Goal: Task Accomplishment & Management: Use online tool/utility

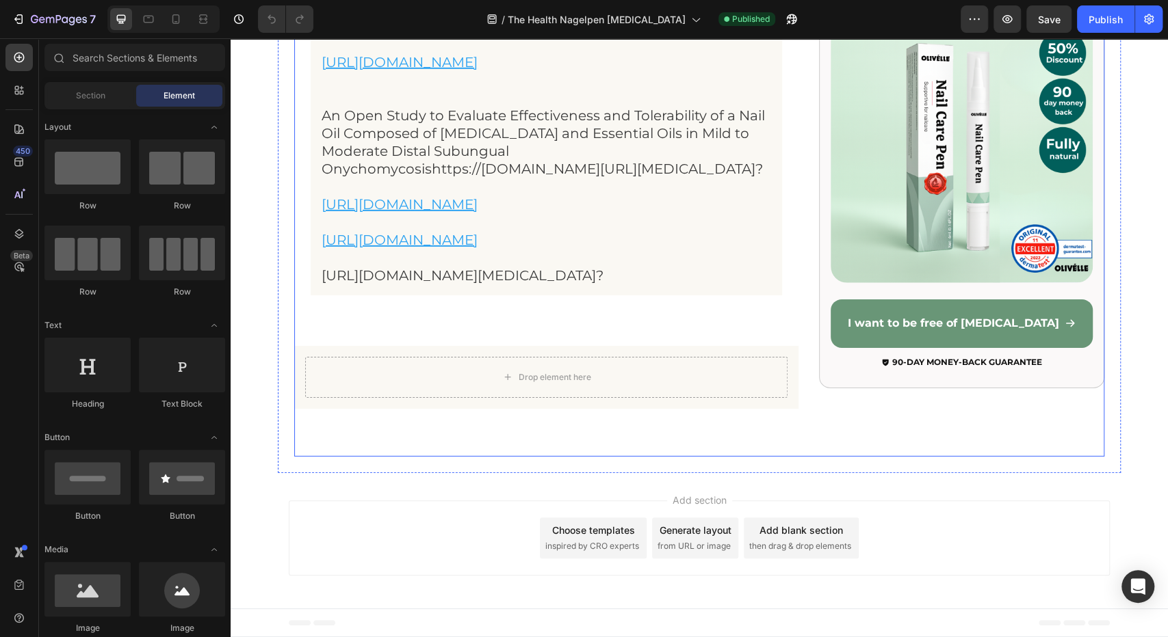
scroll to position [14700, 0]
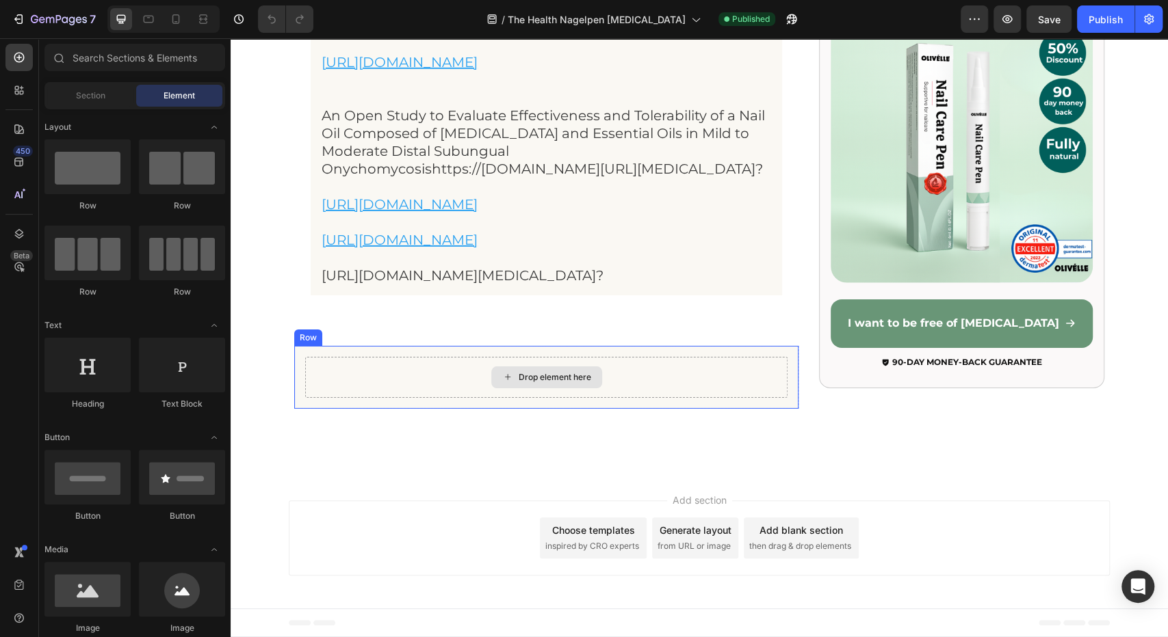
click at [365, 385] on div "Drop element here" at bounding box center [546, 377] width 482 height 41
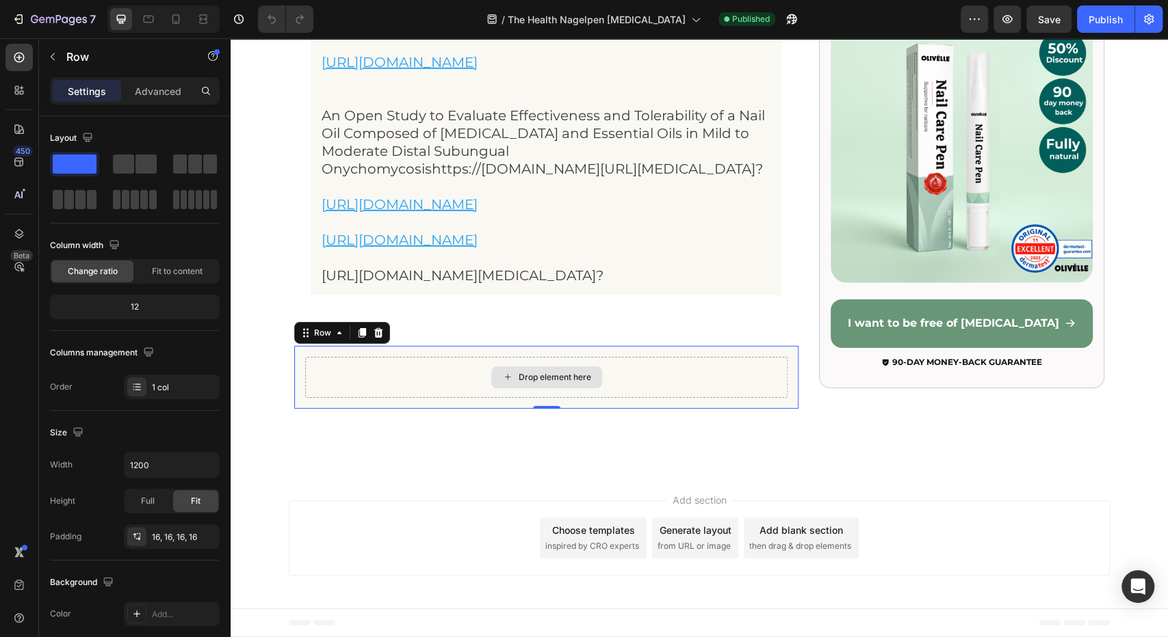
click at [503, 376] on icon at bounding box center [507, 377] width 11 height 12
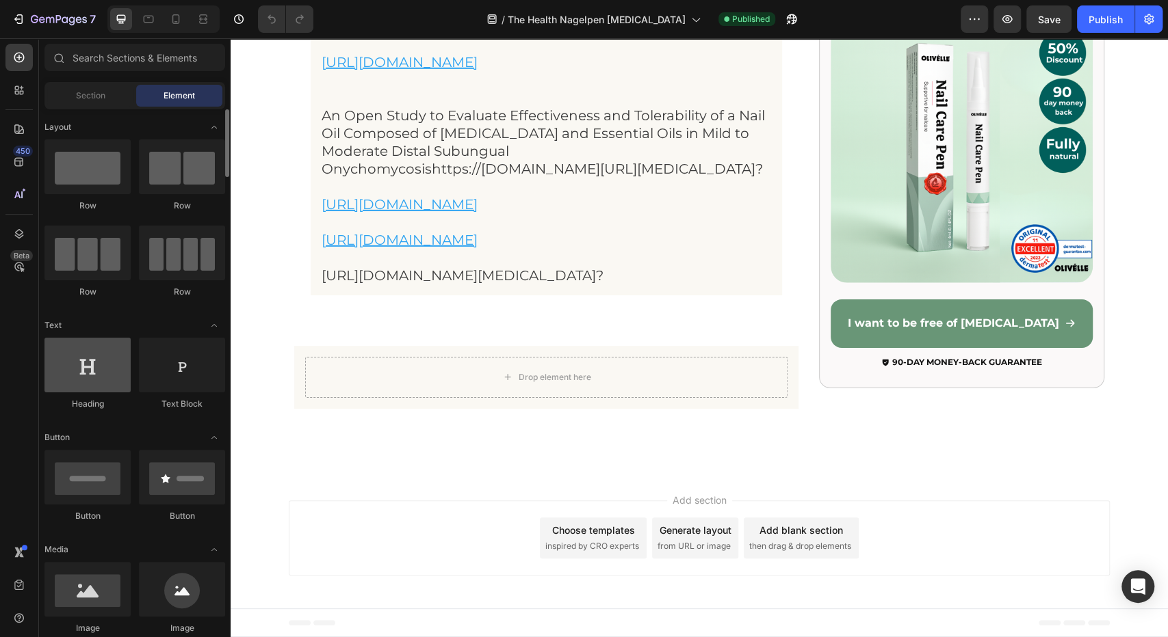
click at [66, 372] on div at bounding box center [87, 365] width 86 height 55
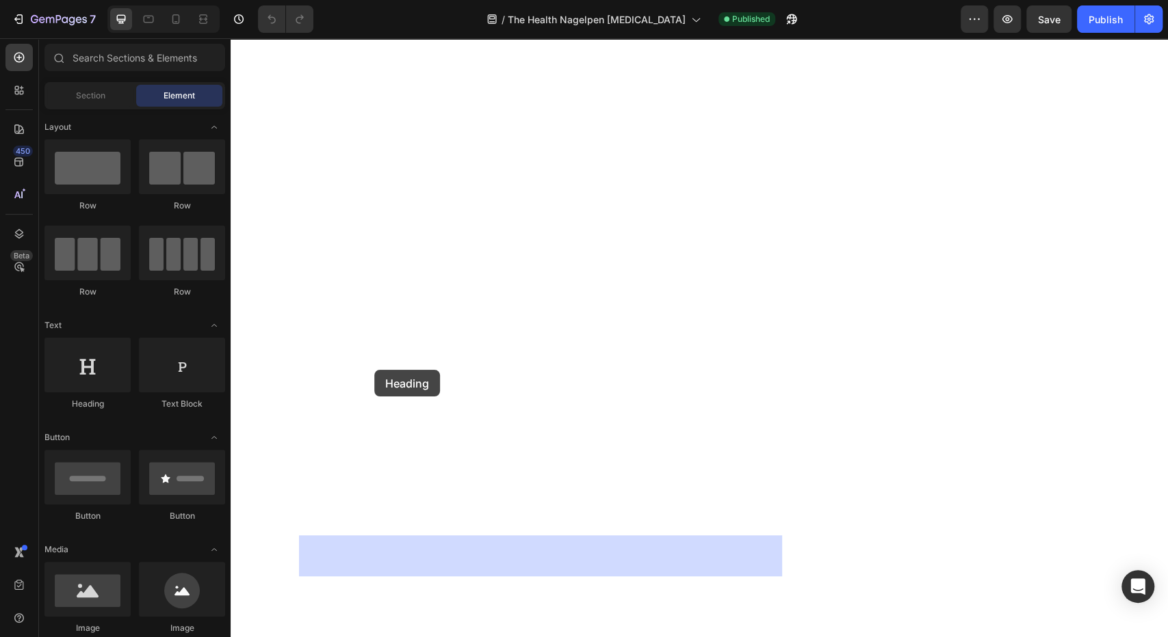
drag, startPoint x: 304, startPoint y: 409, endPoint x: 374, endPoint y: 370, distance: 79.9
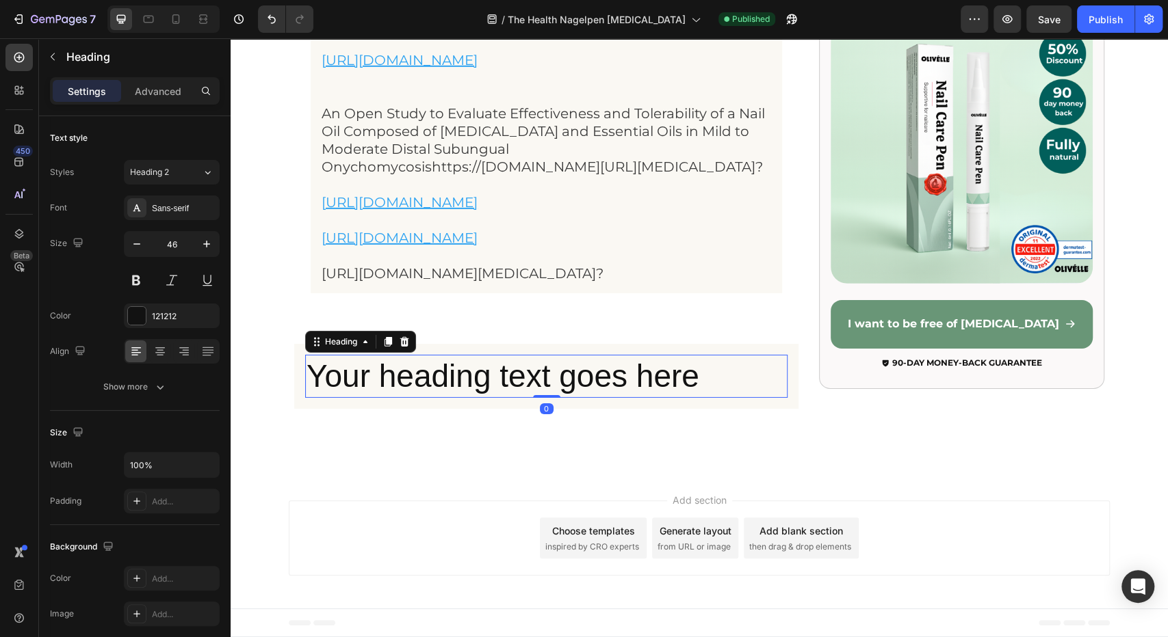
click at [368, 384] on h2 "Your heading text goes here" at bounding box center [546, 377] width 482 height 44
click at [368, 384] on p "Your heading text goes here" at bounding box center [545, 376] width 479 height 41
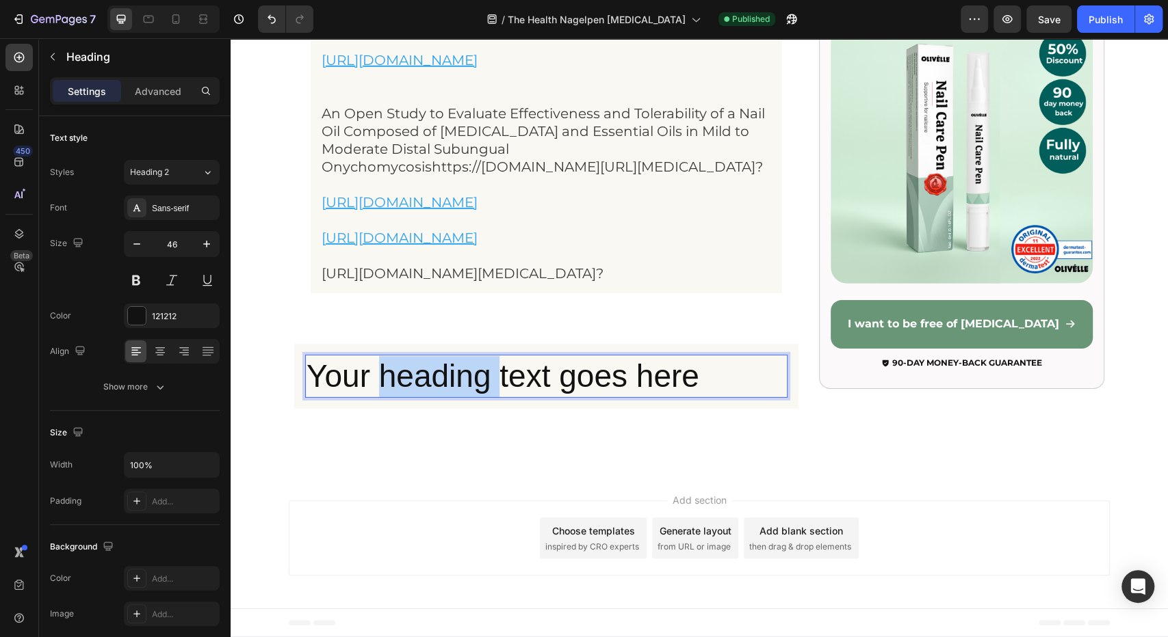
click at [368, 384] on p "Your heading text goes here" at bounding box center [545, 376] width 479 height 41
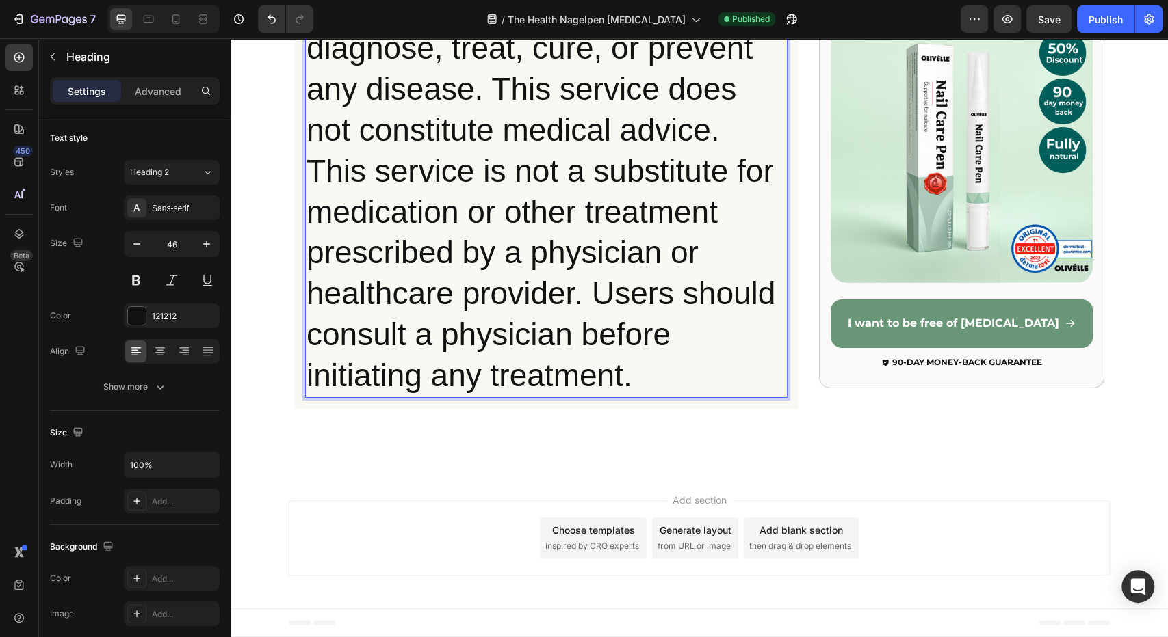
scroll to position [14840, 0]
click at [450, 261] on p "This service is not intended to diagnose, treat, cure, or prevent any disease. …" at bounding box center [545, 192] width 479 height 409
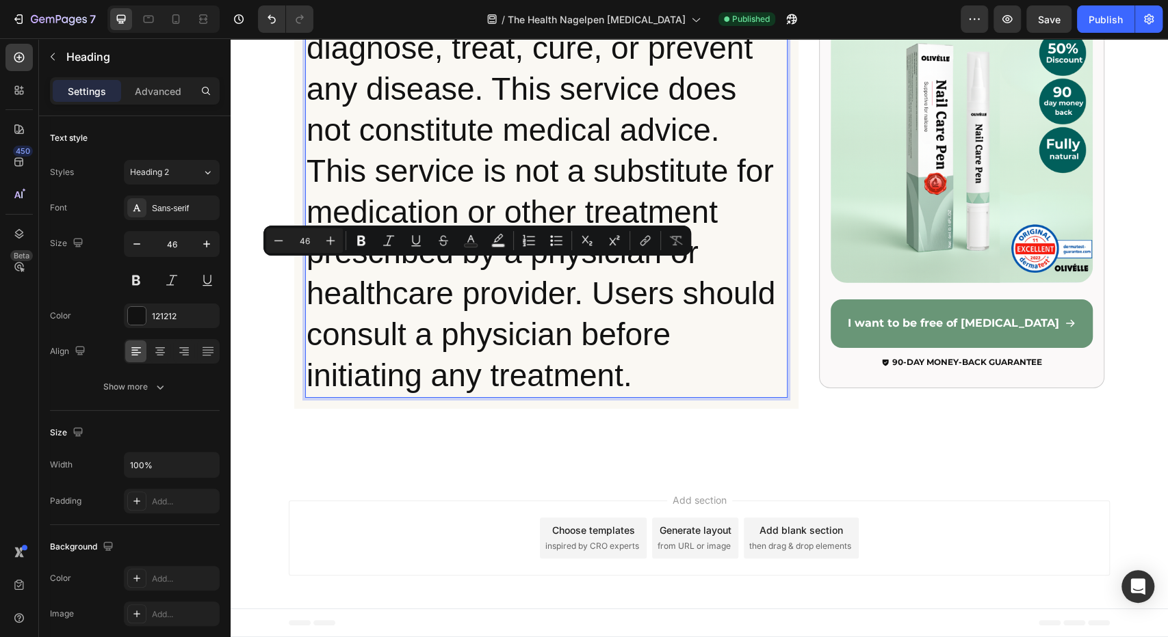
click at [324, 274] on p "This service is not intended to diagnose, treat, cure, or prevent any disease. …" at bounding box center [545, 192] width 479 height 409
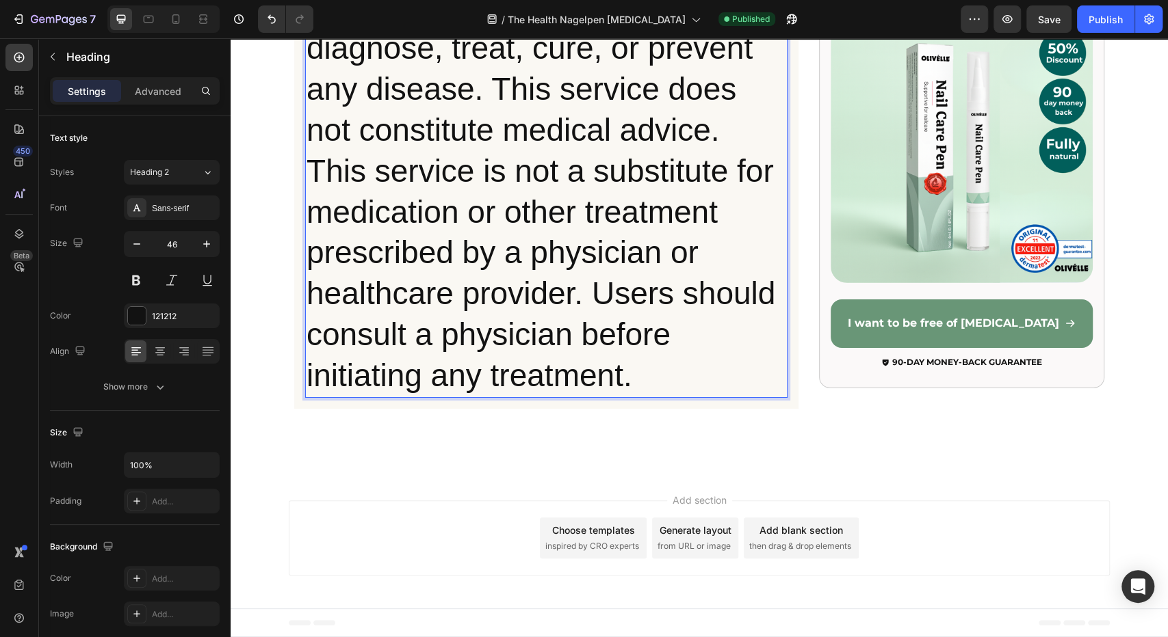
click at [310, 246] on p "This service is not intended to diagnose, treat, cure, or prevent any disease. …" at bounding box center [545, 192] width 479 height 409
click at [307, 246] on p "This service is not intended to diagnose, treat, cure, or prevent any disease. …" at bounding box center [545, 192] width 479 height 409
click at [372, 329] on p "Disclaimer: This service is not intended to diagnose, treat, cure, or prevent a…" at bounding box center [545, 151] width 479 height 491
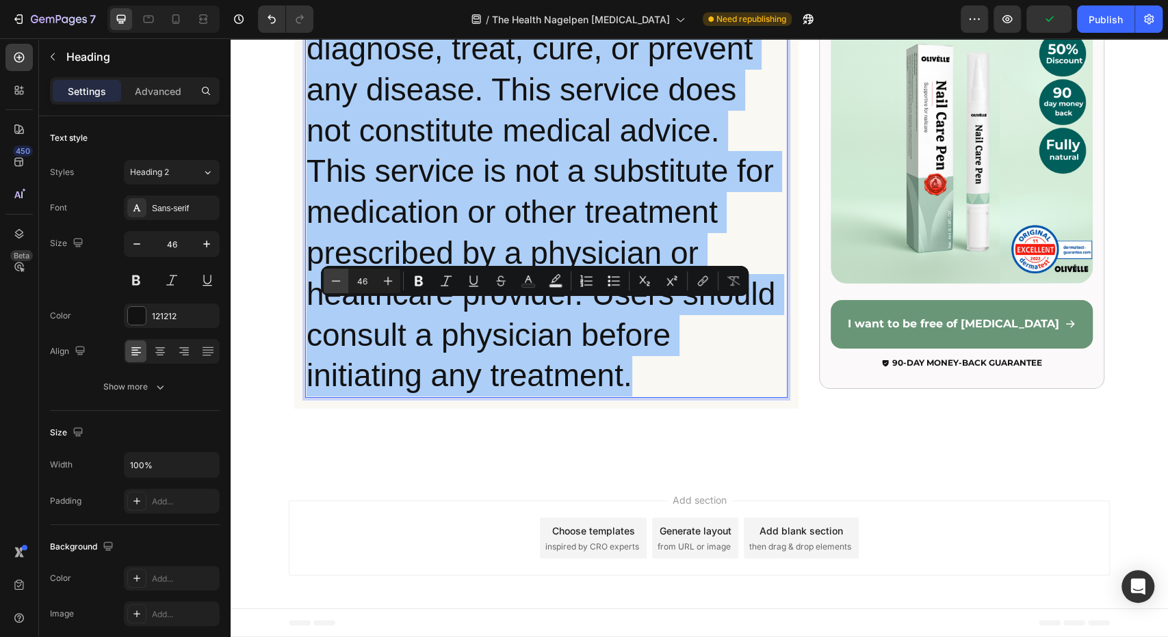
click at [337, 281] on icon "Editor contextual toolbar" at bounding box center [336, 280] width 9 height 1
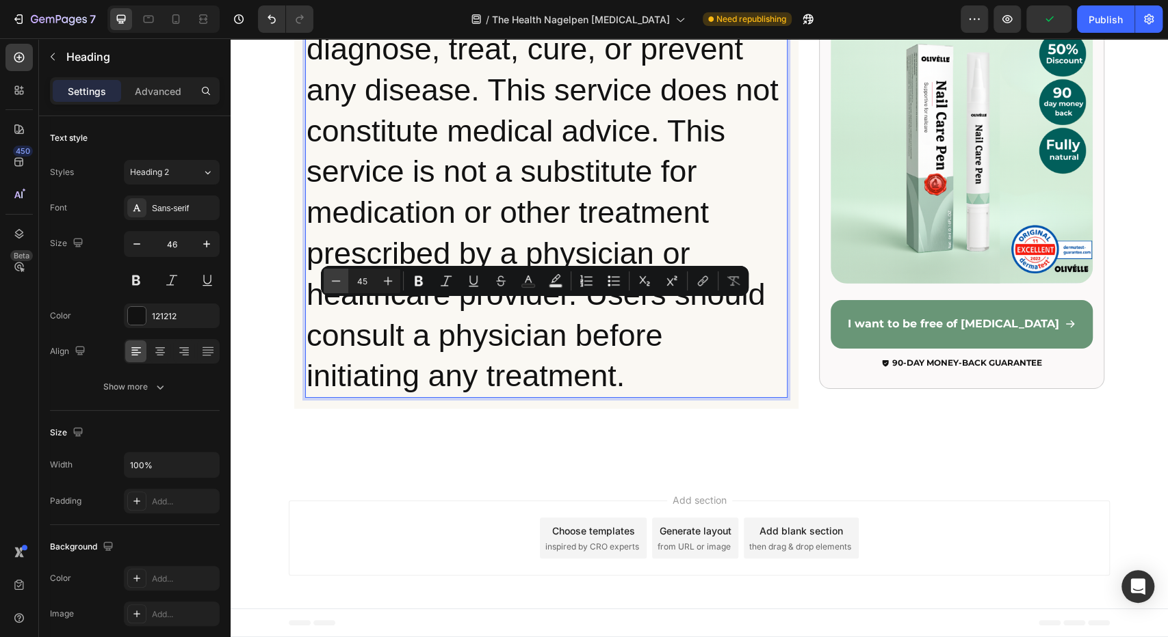
click at [337, 281] on icon "Editor contextual toolbar" at bounding box center [336, 280] width 9 height 1
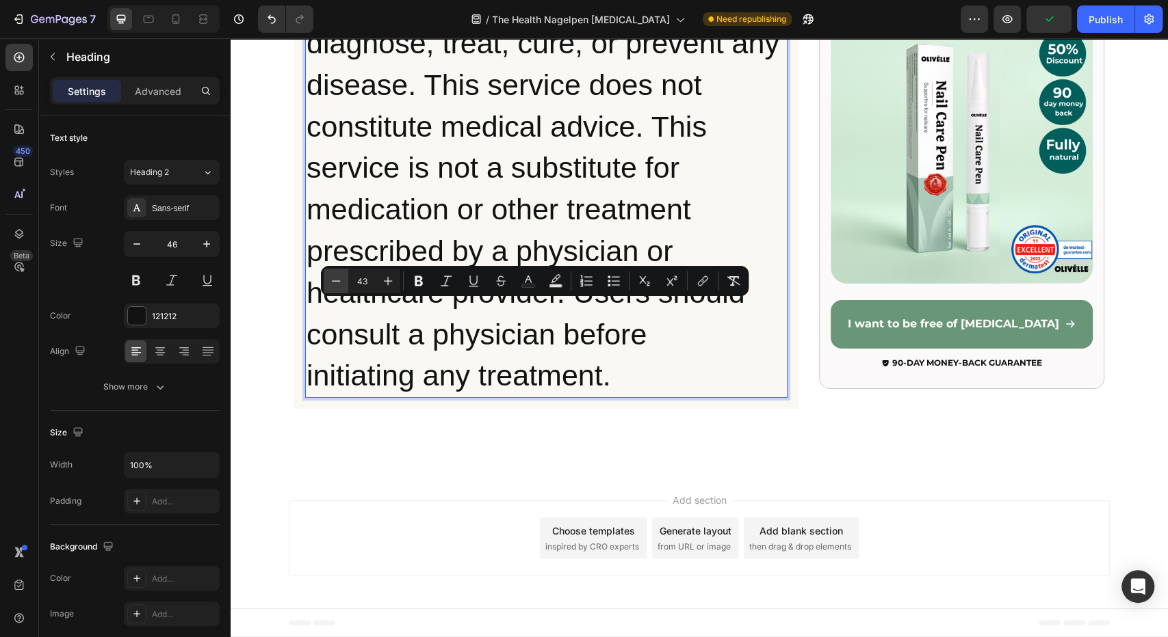
click at [337, 281] on icon "Editor contextual toolbar" at bounding box center [336, 280] width 9 height 1
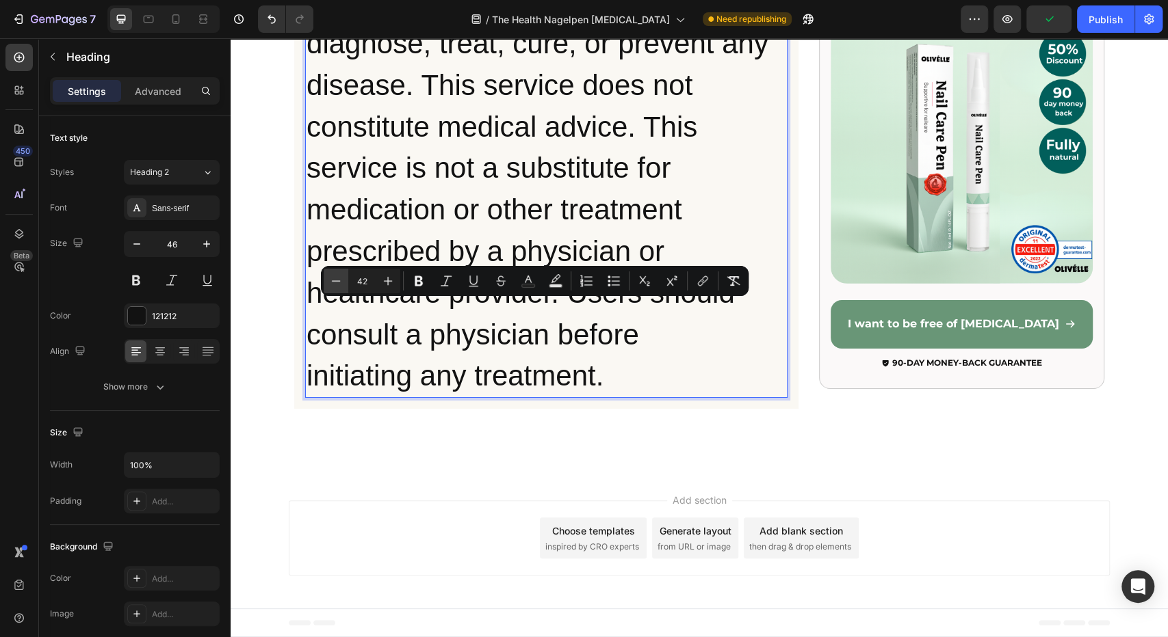
click at [337, 281] on icon "Editor contextual toolbar" at bounding box center [336, 280] width 9 height 1
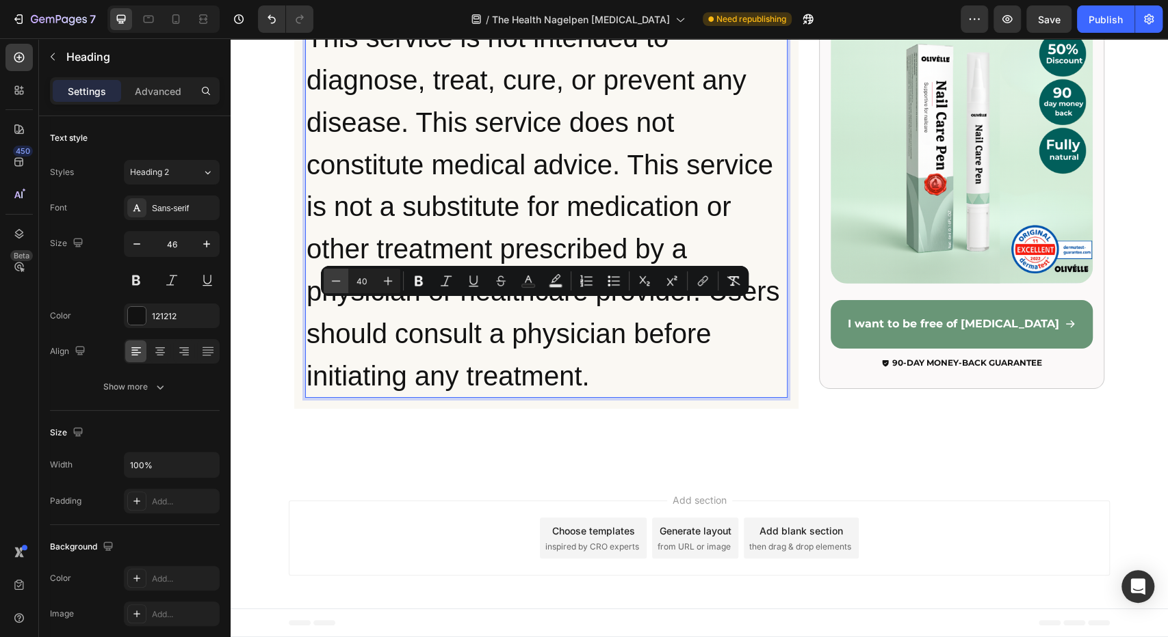
click at [337, 281] on icon "Editor contextual toolbar" at bounding box center [336, 280] width 9 height 1
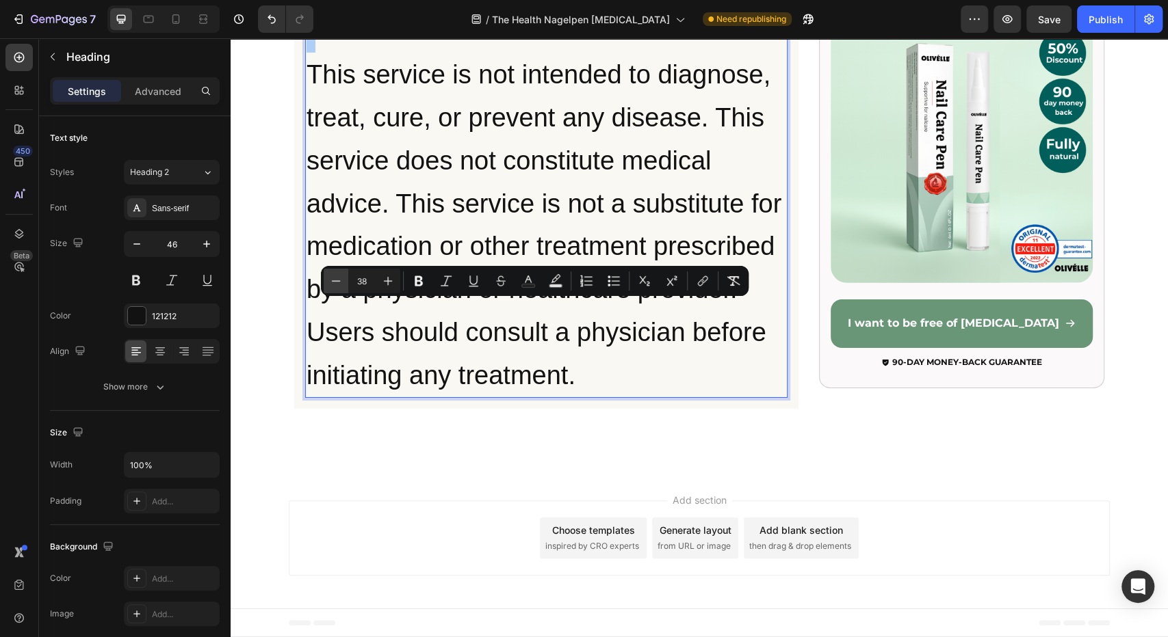
click at [337, 281] on icon "Editor contextual toolbar" at bounding box center [336, 280] width 9 height 1
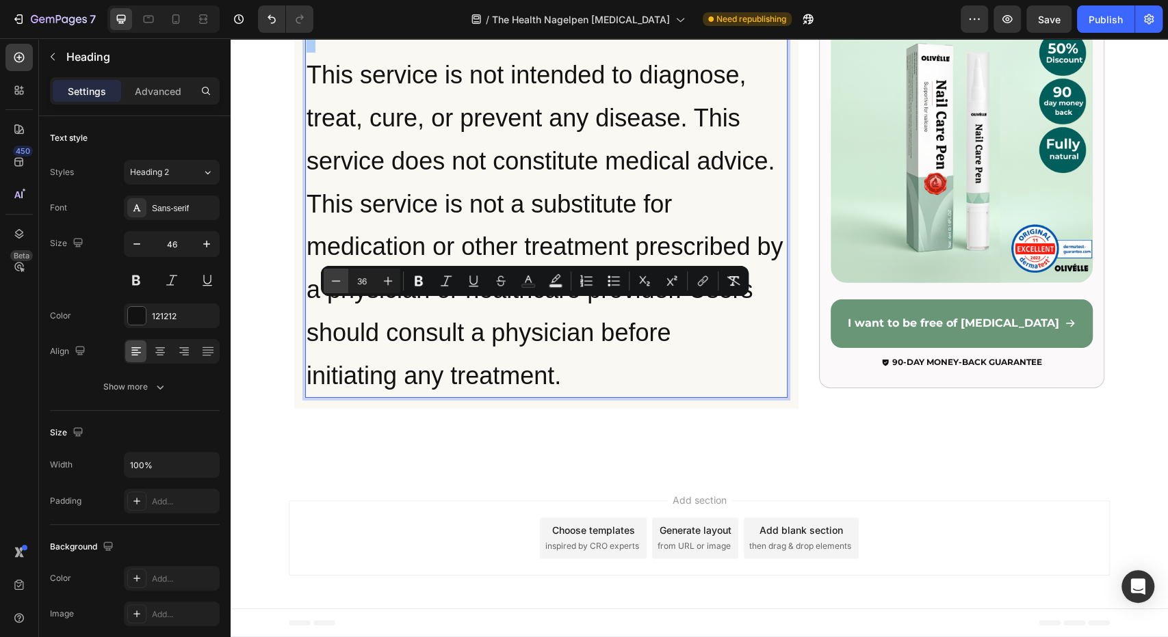
click at [337, 281] on icon "Editor contextual toolbar" at bounding box center [336, 280] width 9 height 1
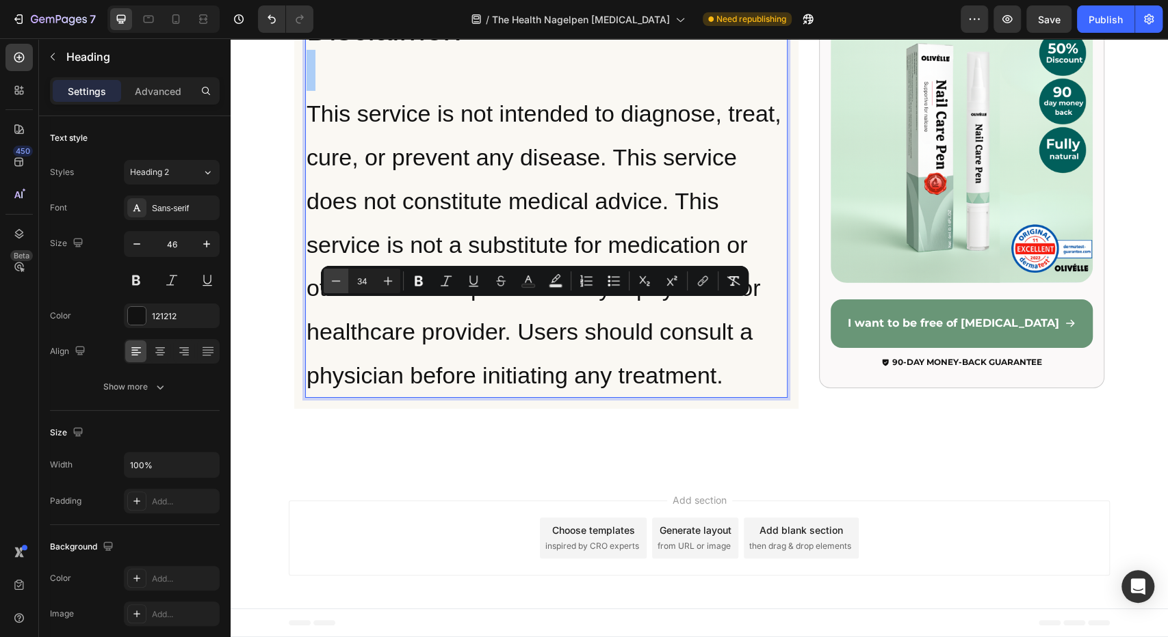
click at [337, 281] on icon "Editor contextual toolbar" at bounding box center [336, 280] width 9 height 1
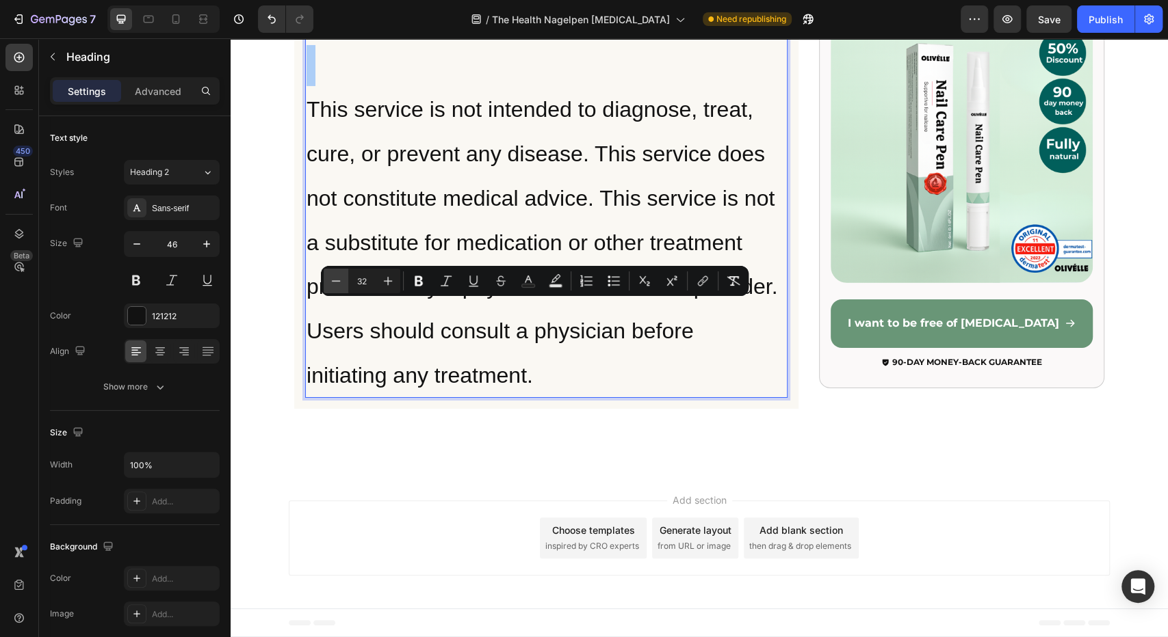
click at [337, 281] on icon "Editor contextual toolbar" at bounding box center [336, 280] width 9 height 1
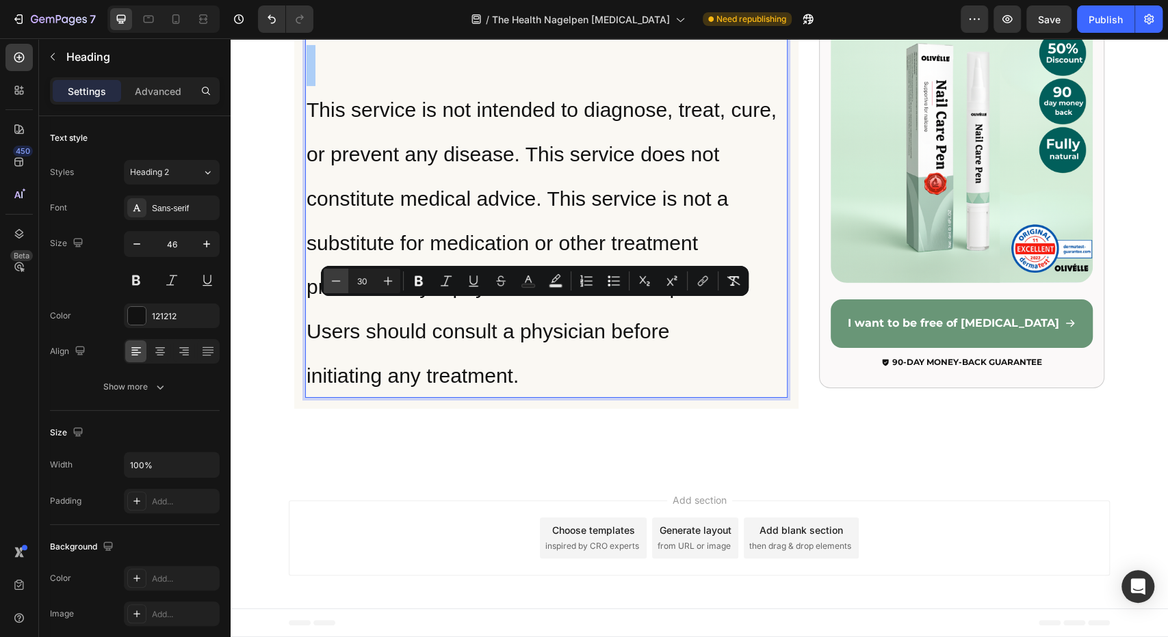
click at [337, 281] on icon "Editor contextual toolbar" at bounding box center [336, 280] width 9 height 1
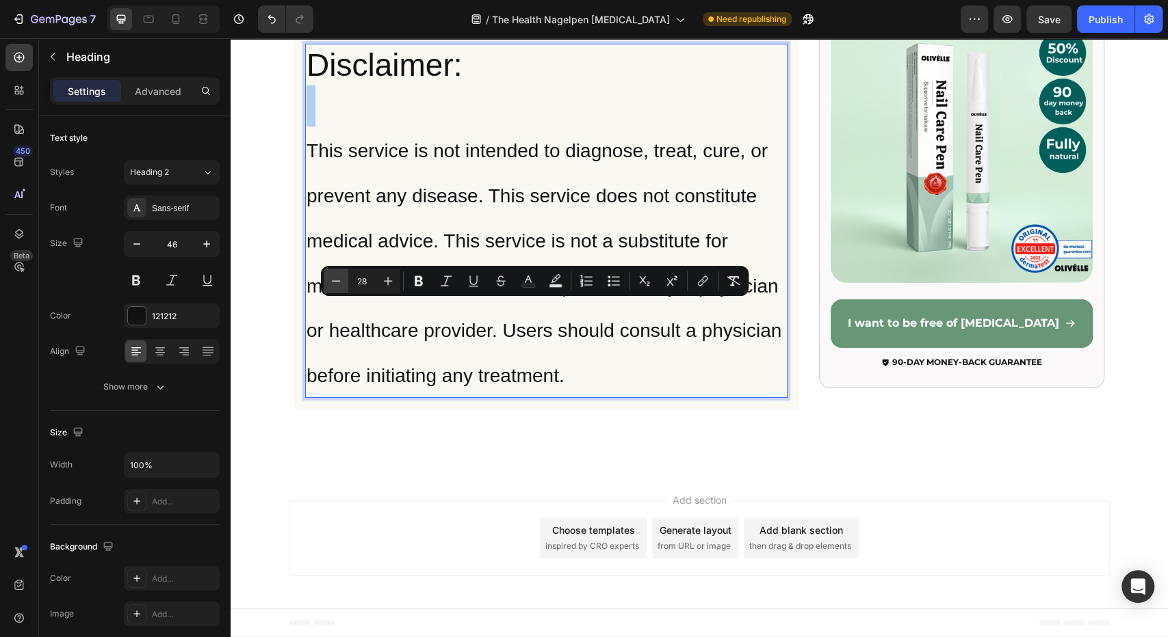
click at [337, 281] on icon "Editor contextual toolbar" at bounding box center [336, 280] width 9 height 1
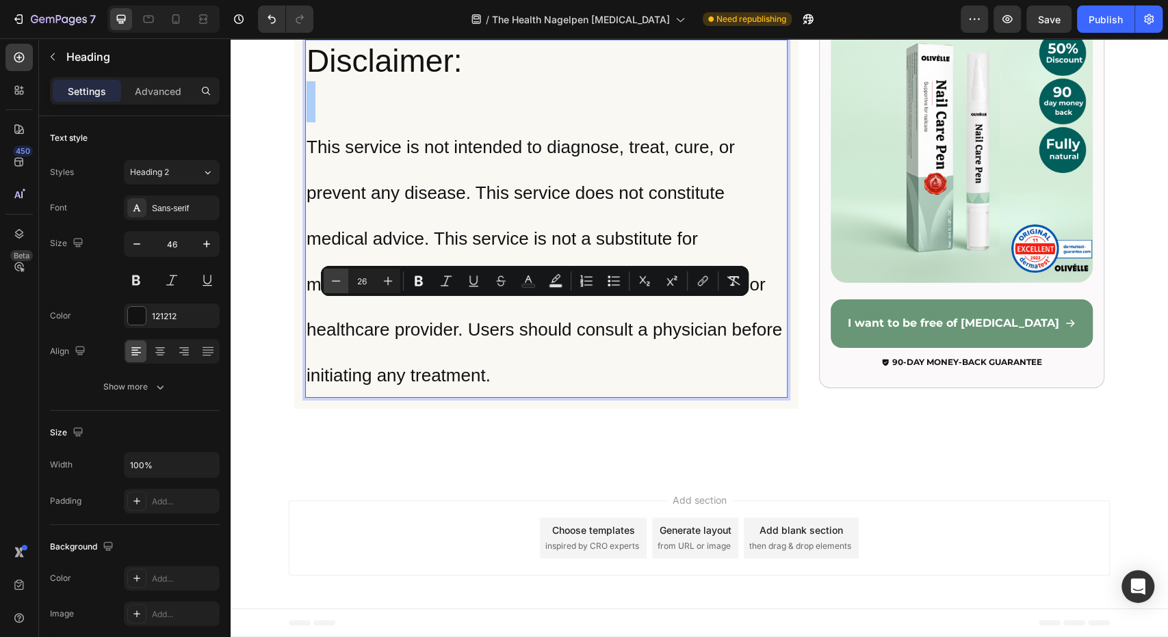
click at [337, 281] on icon "Editor contextual toolbar" at bounding box center [336, 280] width 9 height 1
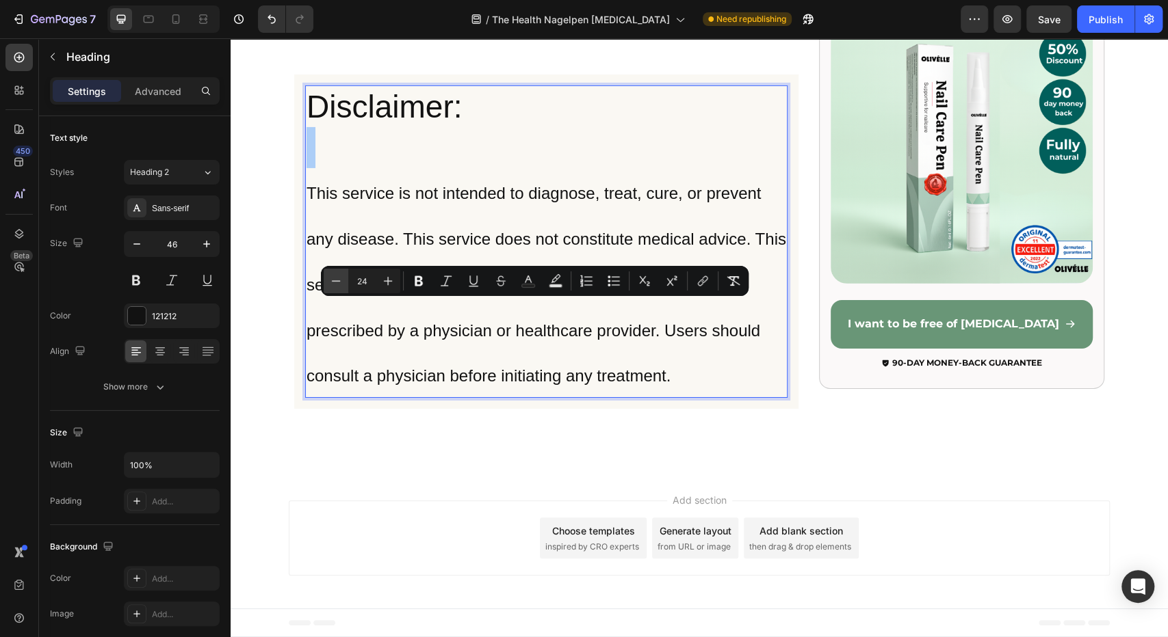
click at [337, 281] on icon "Editor contextual toolbar" at bounding box center [336, 280] width 9 height 1
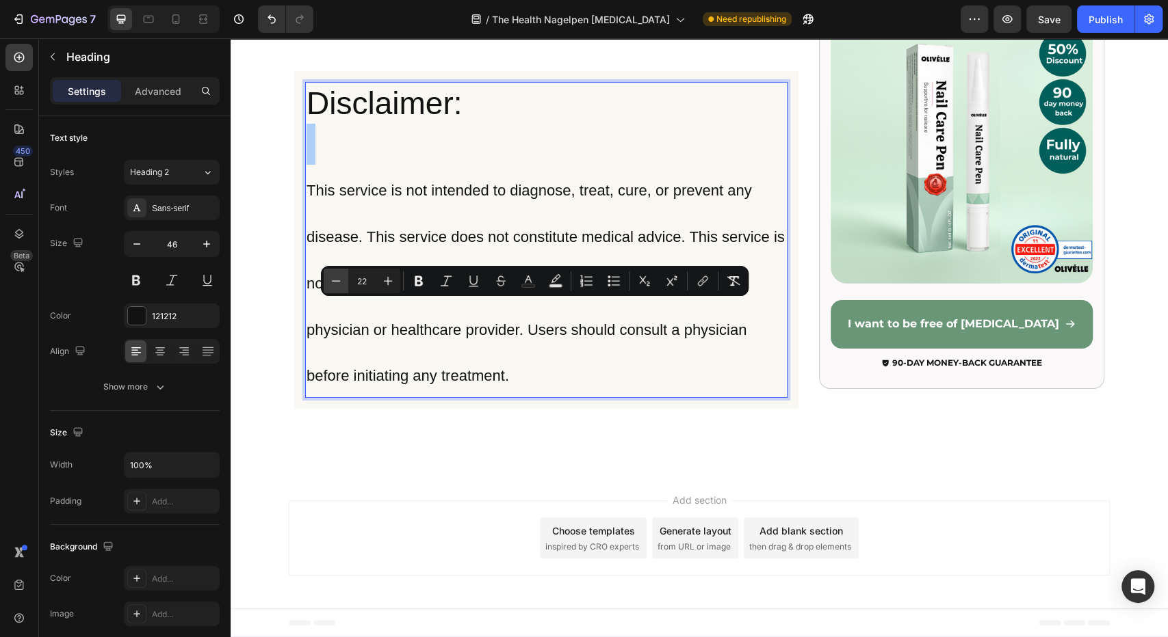
click at [337, 281] on icon "Editor contextual toolbar" at bounding box center [336, 280] width 9 height 1
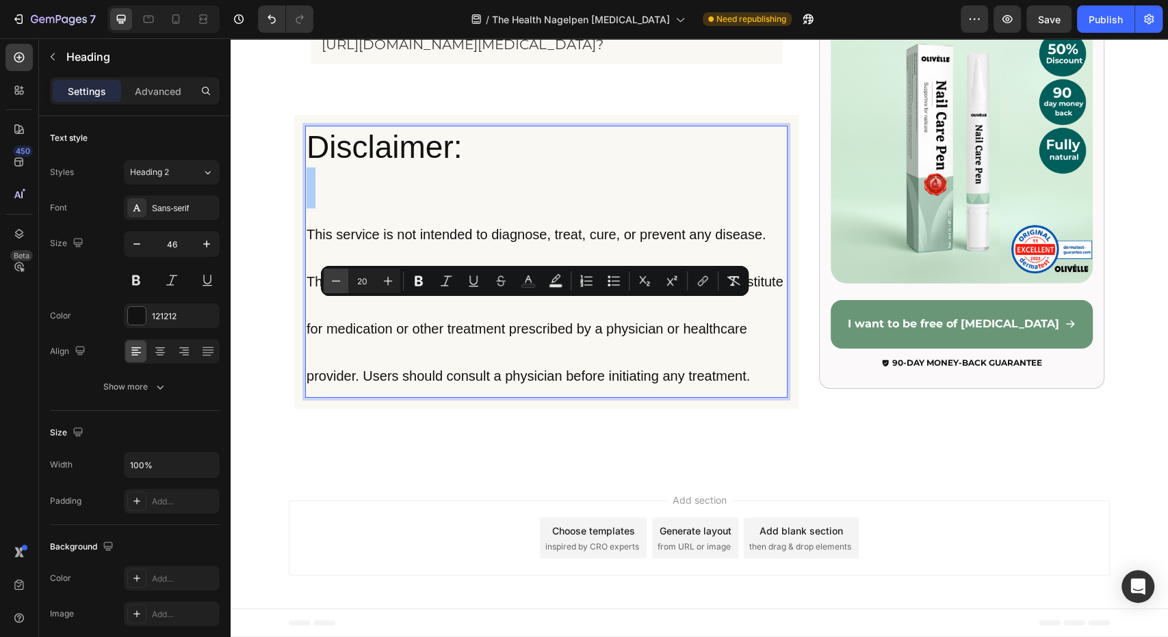
click at [337, 281] on icon "Editor contextual toolbar" at bounding box center [336, 280] width 9 height 1
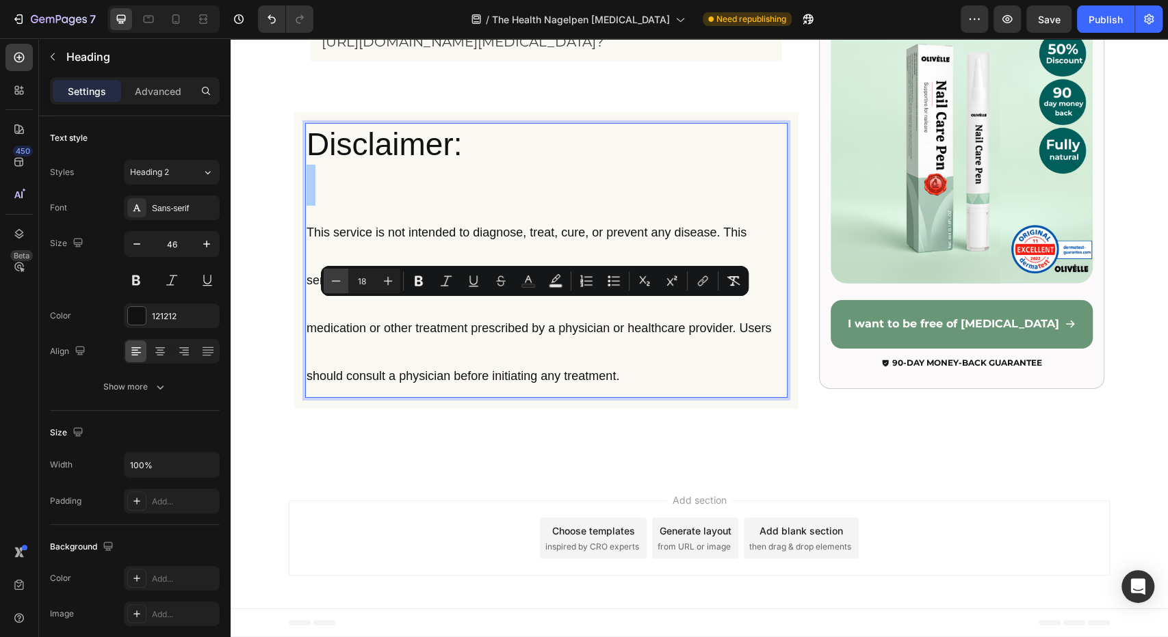
click at [337, 281] on icon "Editor contextual toolbar" at bounding box center [336, 280] width 9 height 1
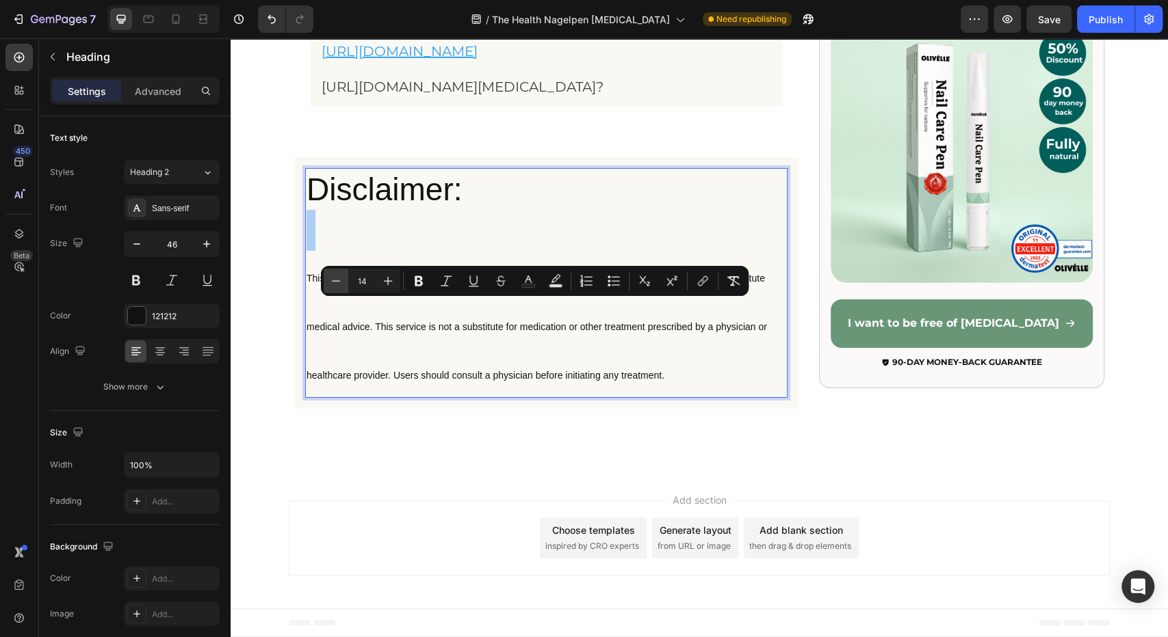
click at [337, 281] on icon "Editor contextual toolbar" at bounding box center [336, 280] width 9 height 1
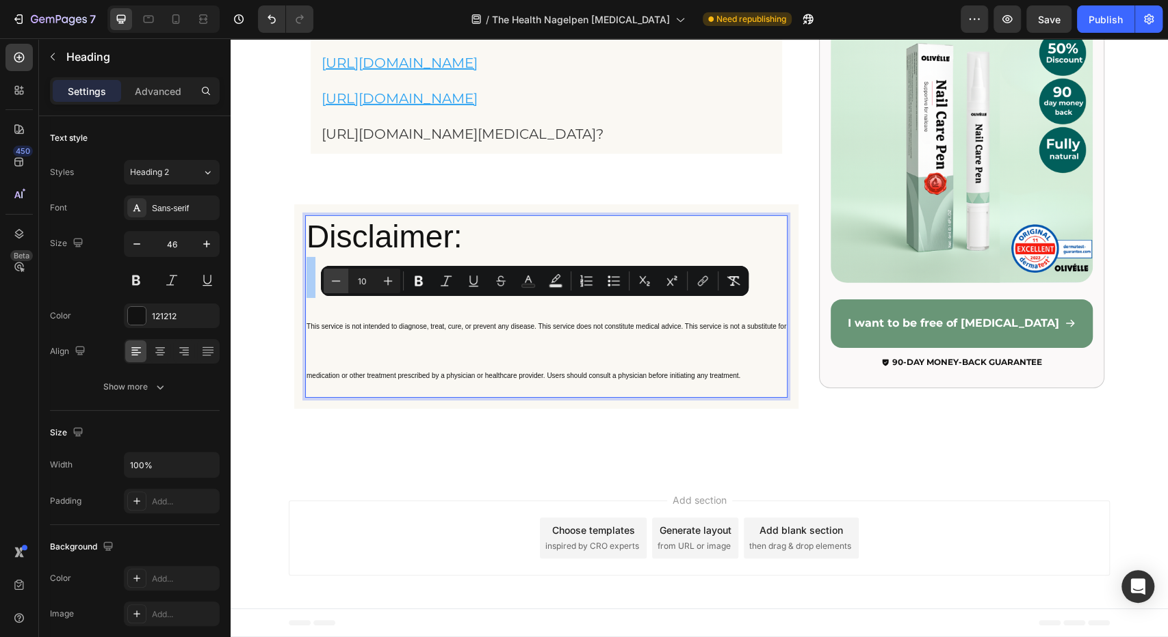
click at [337, 281] on icon "Editor contextual toolbar" at bounding box center [336, 280] width 9 height 1
click at [389, 274] on icon "Editor contextual toolbar" at bounding box center [388, 281] width 14 height 14
type input "10"
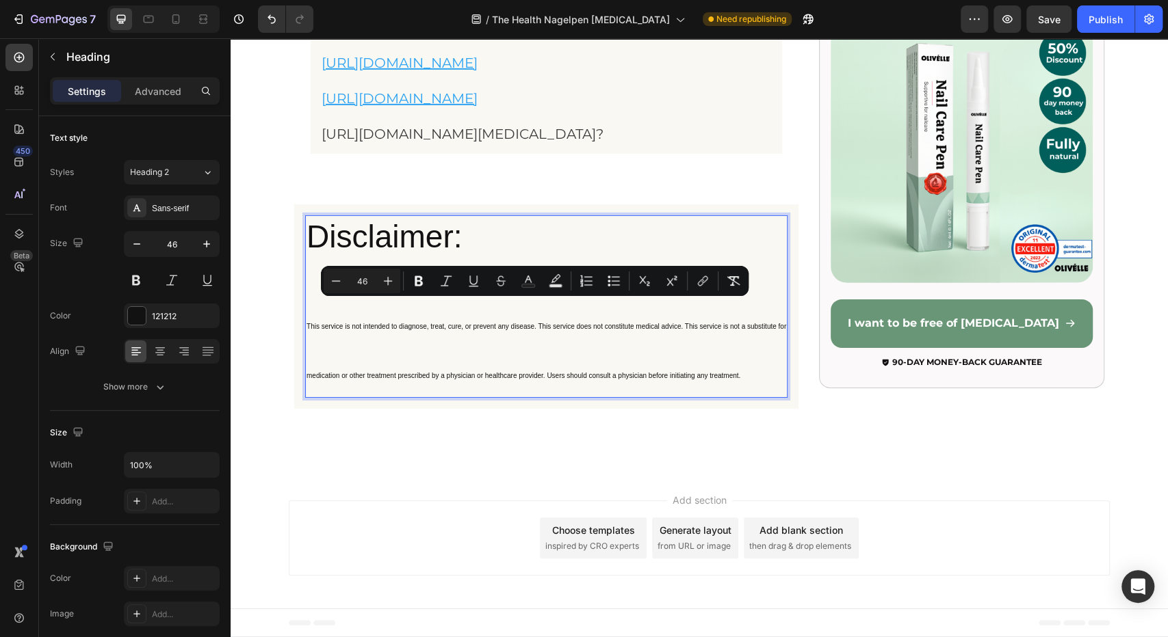
click at [379, 226] on p "Disclaimer: This service is not intended to diagnose, treat, cure, or prevent a…" at bounding box center [545, 307] width 479 height 180
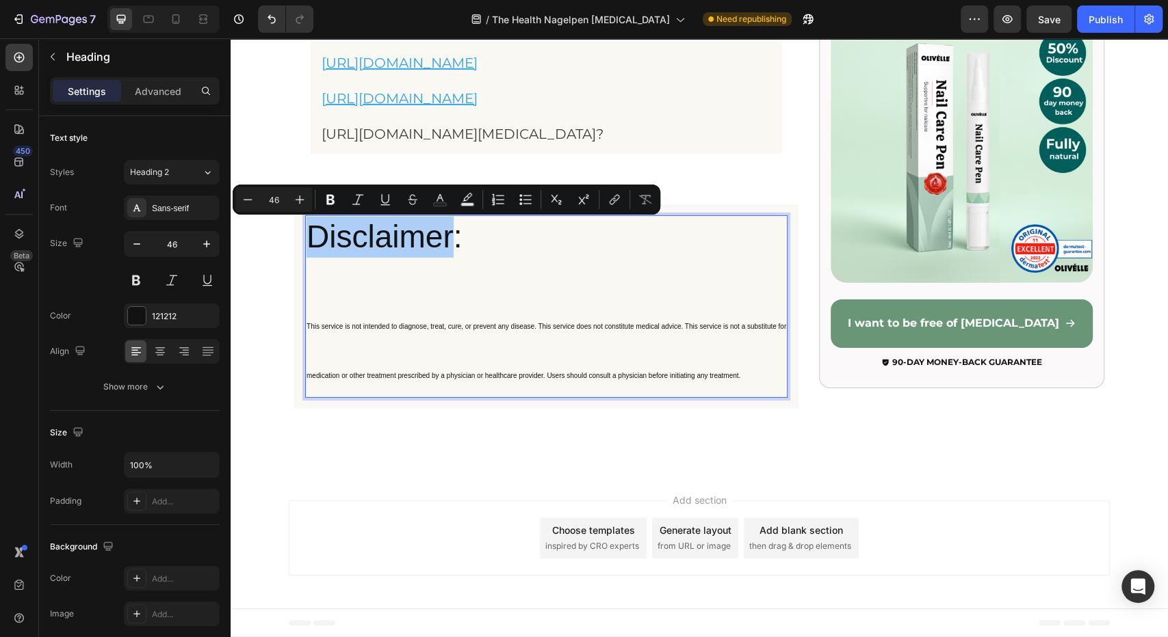
click at [276, 202] on input "46" at bounding box center [273, 200] width 27 height 16
type input "10"
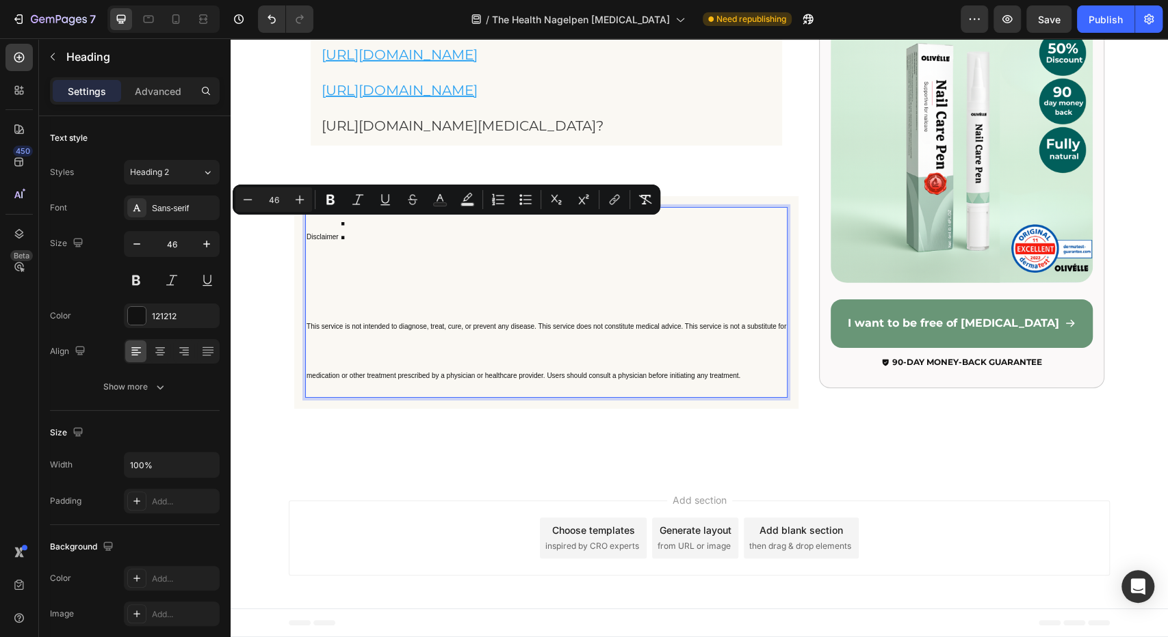
click at [364, 306] on p "Disclaimer : This service is not intended to diagnose, treat, cure, or prevent …" at bounding box center [545, 303] width 479 height 188
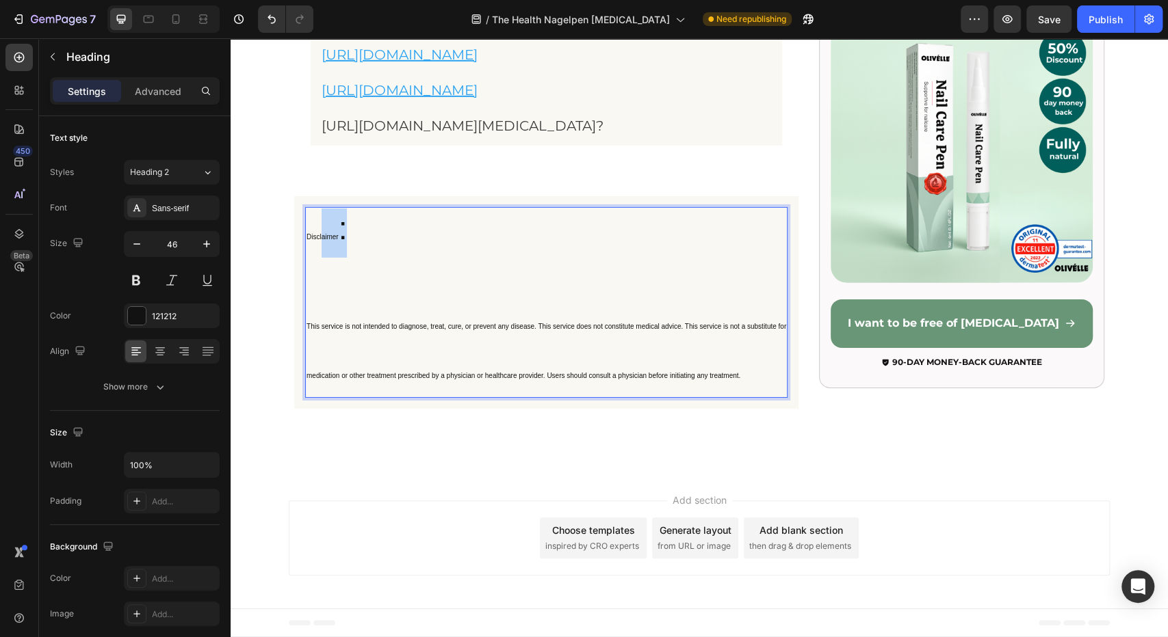
drag, startPoint x: 348, startPoint y: 252, endPoint x: 315, endPoint y: 248, distance: 33.2
click at [315, 248] on p "Disclaimer : ⁠⁠⁠⁠⁠⁠⁠ This service is not intended to diagnose, treat, cure, or …" at bounding box center [545, 303] width 479 height 188
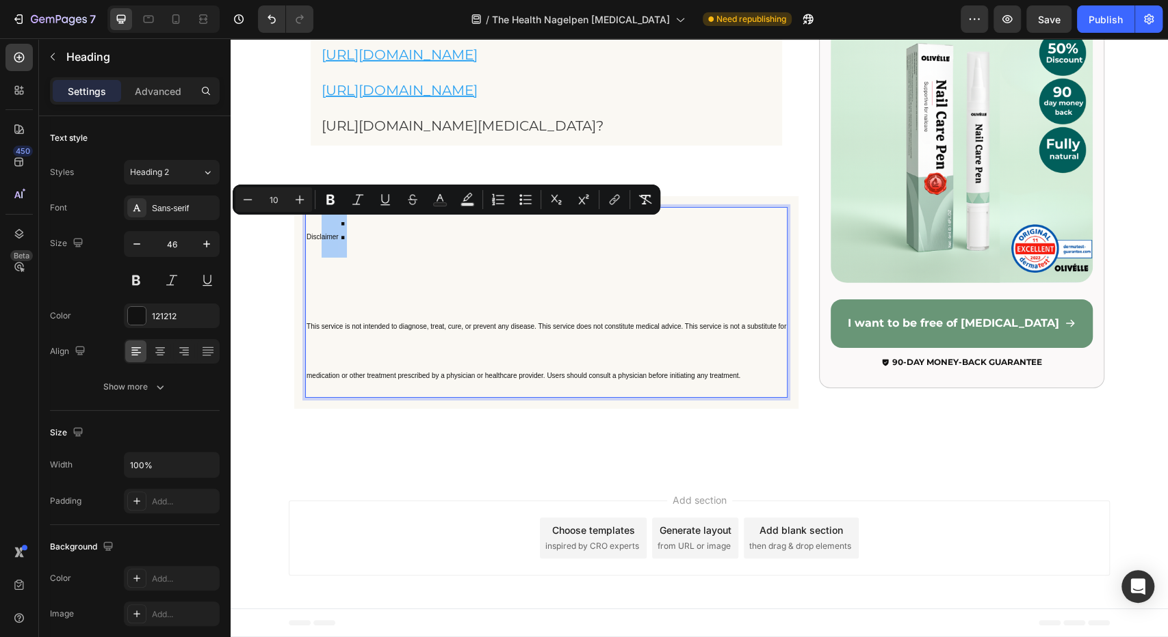
click at [275, 199] on input "10" at bounding box center [273, 200] width 27 height 16
type input "10"
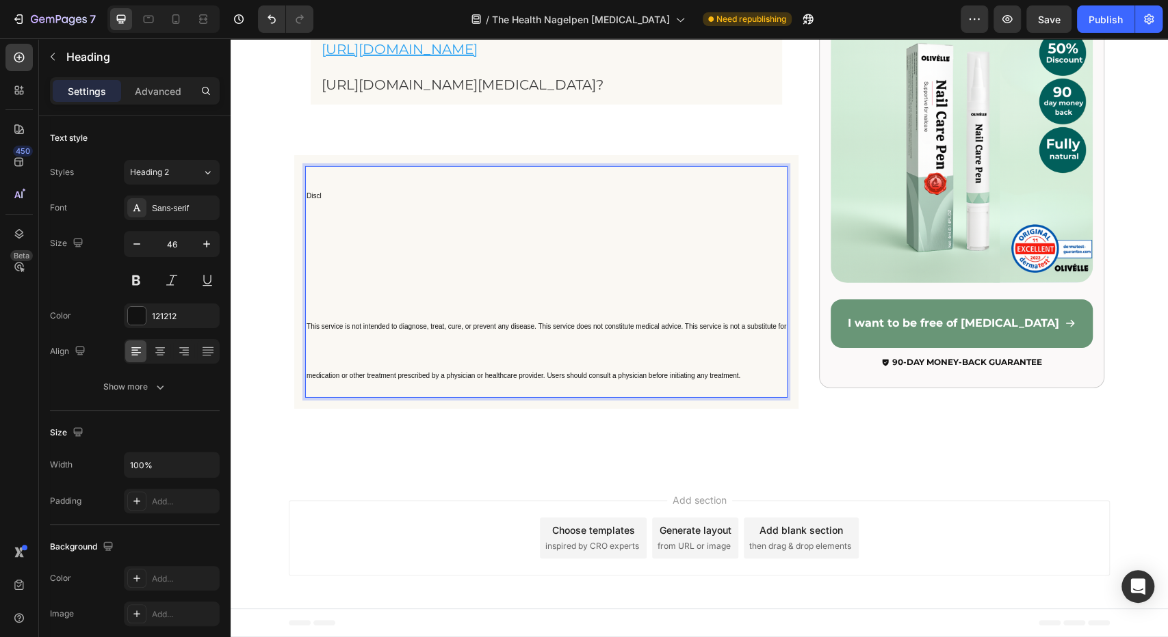
click at [338, 244] on p "Discl ⁠⁠⁠⁠⁠⁠⁠ This service is not intended to diagnose, treat, cure, or prevent…" at bounding box center [545, 282] width 479 height 229
click at [333, 311] on p "Disclaimer: This service is not intended to diagnose, treat, cure, or prevent a…" at bounding box center [545, 282] width 479 height 229
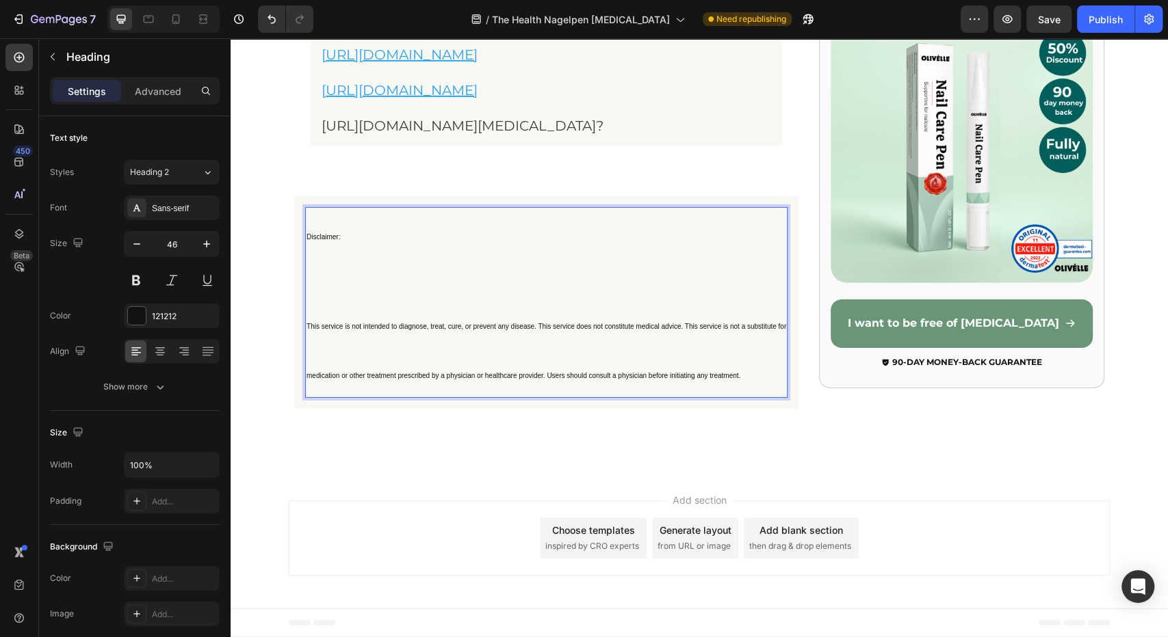
scroll to position [14810, 0]
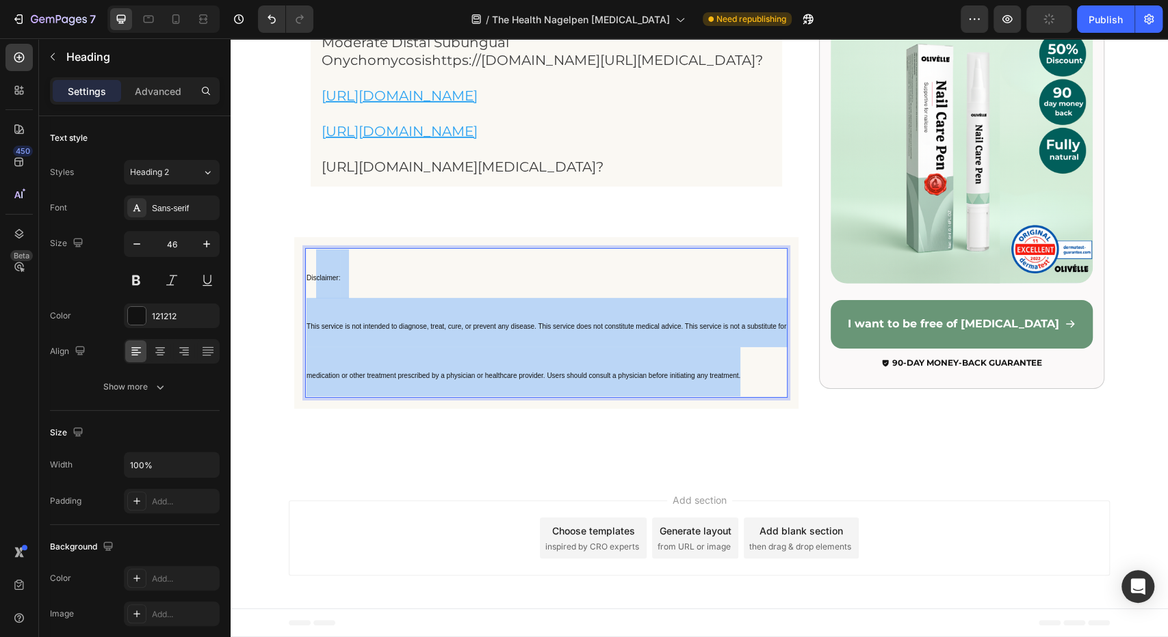
drag, startPoint x: 747, startPoint y: 379, endPoint x: 312, endPoint y: 280, distance: 446.0
click at [312, 280] on p "Disclaimer: This service is not intended to diagnose, treat, cure, or prevent a…" at bounding box center [545, 323] width 479 height 147
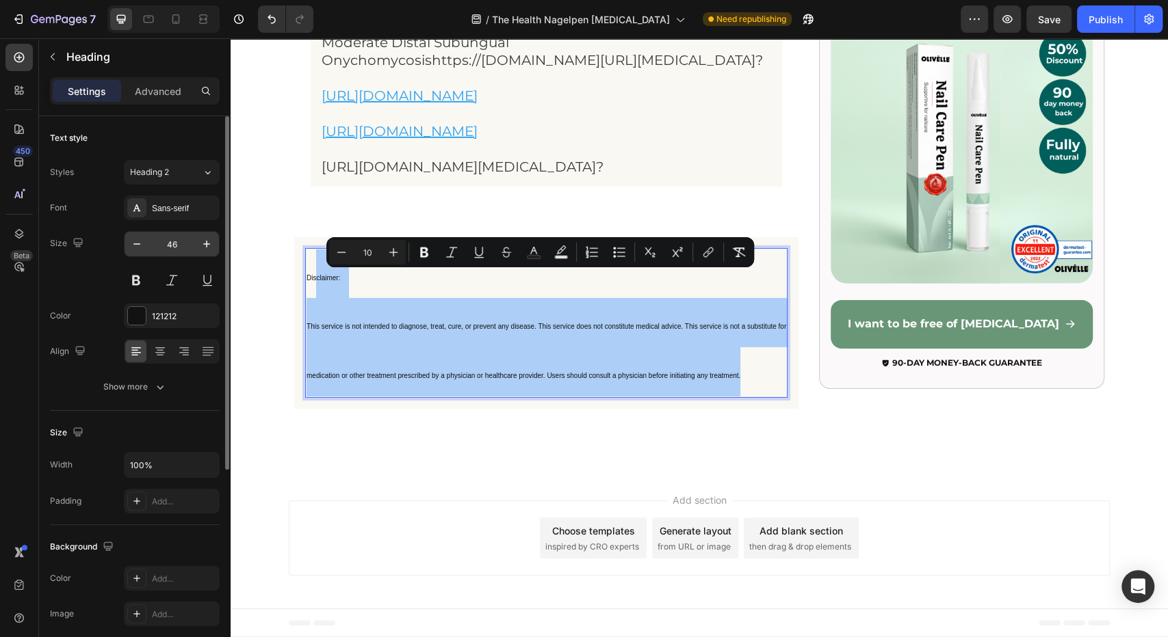
click at [166, 246] on input "46" at bounding box center [171, 244] width 45 height 25
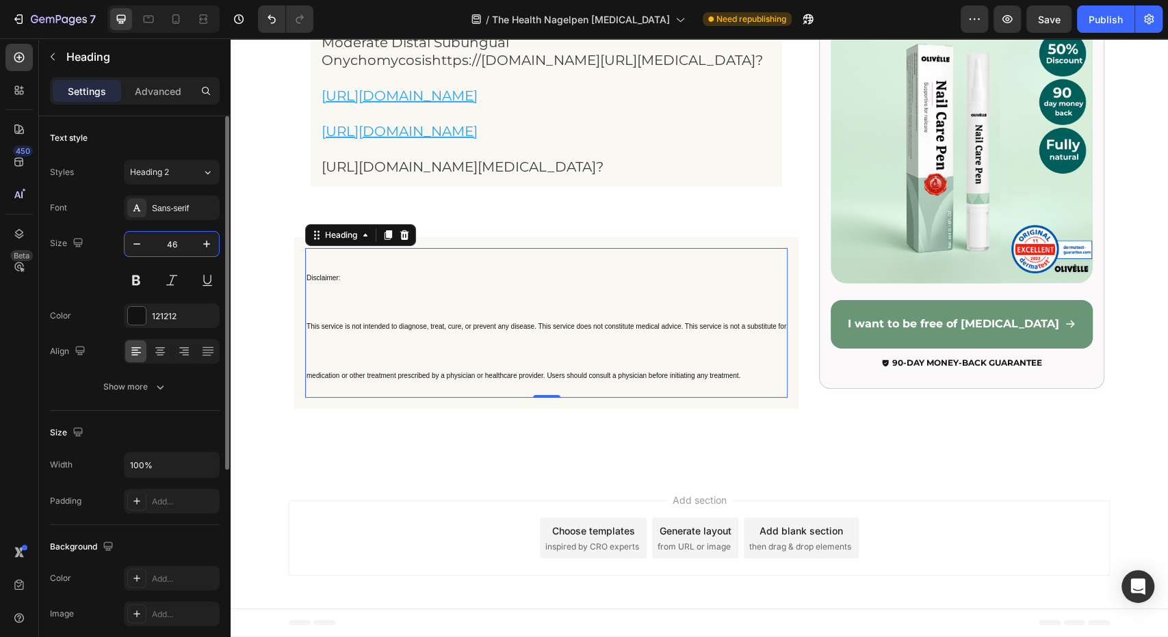
click at [166, 246] on input "46" at bounding box center [171, 244] width 45 height 25
type input "10"
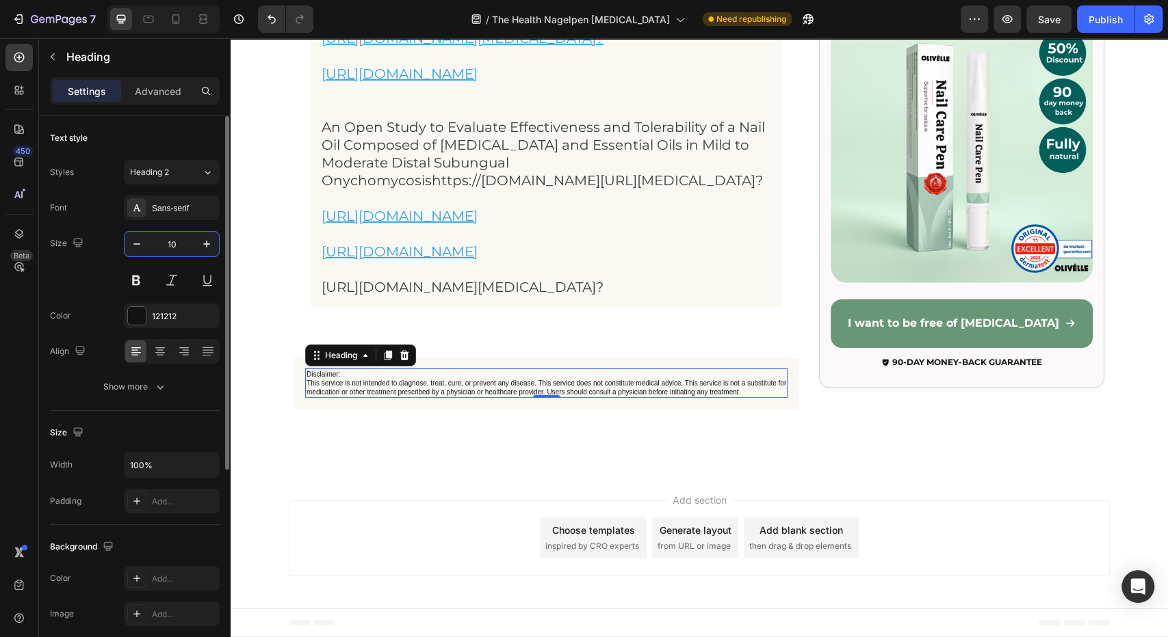
scroll to position [14688, 0]
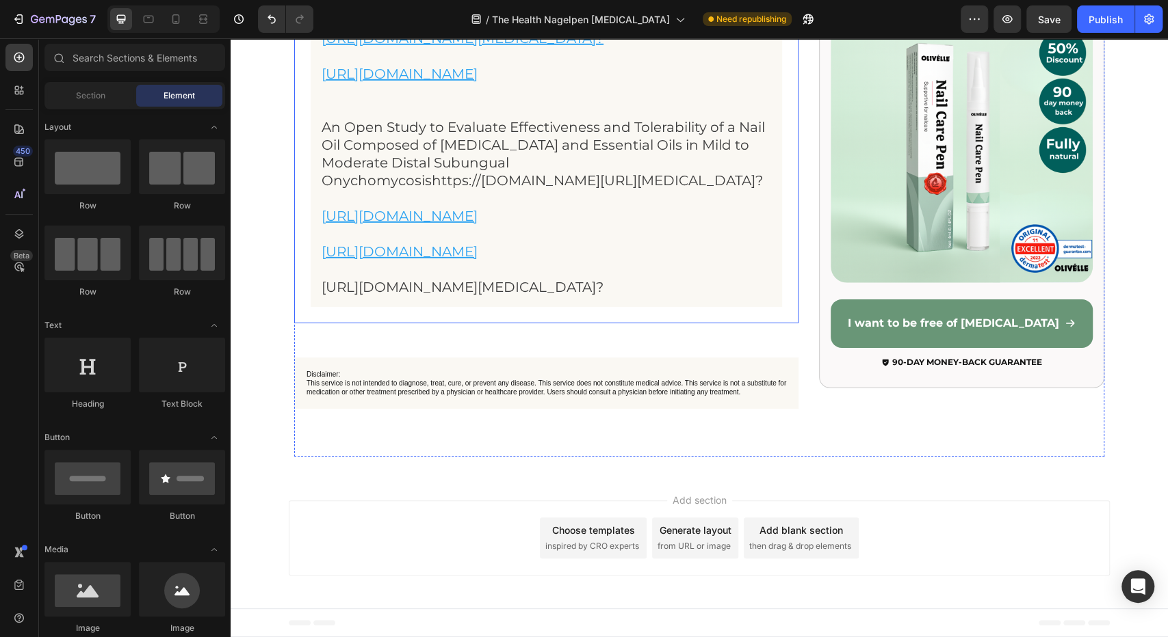
scroll to position [14244, 0]
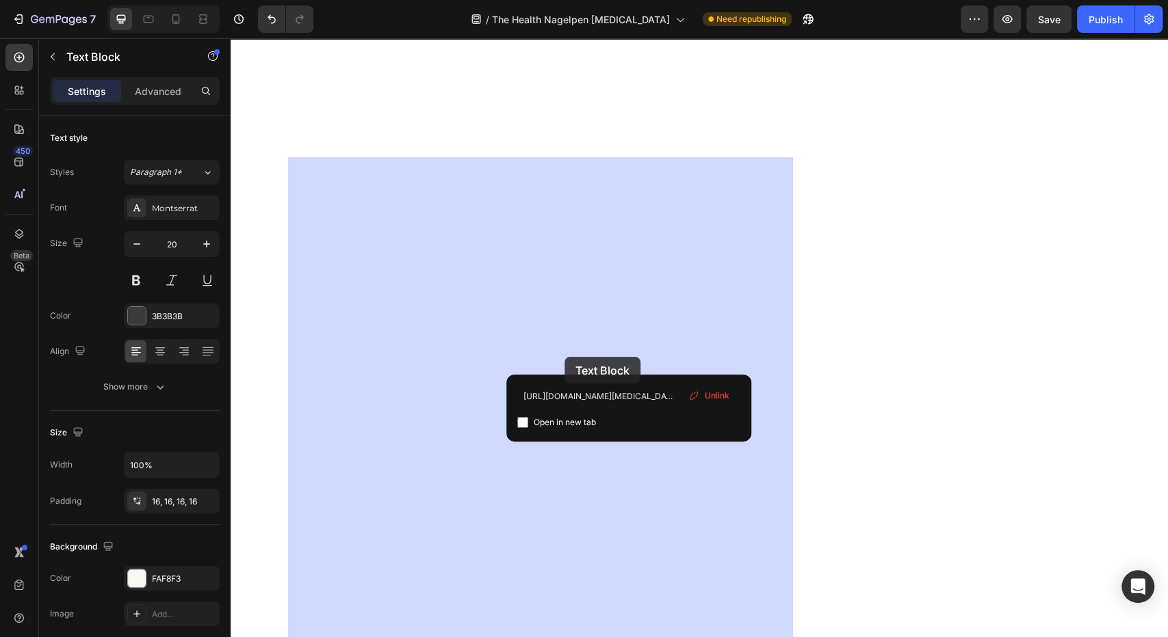
drag, startPoint x: 639, startPoint y: 358, endPoint x: 565, endPoint y: 357, distance: 73.9
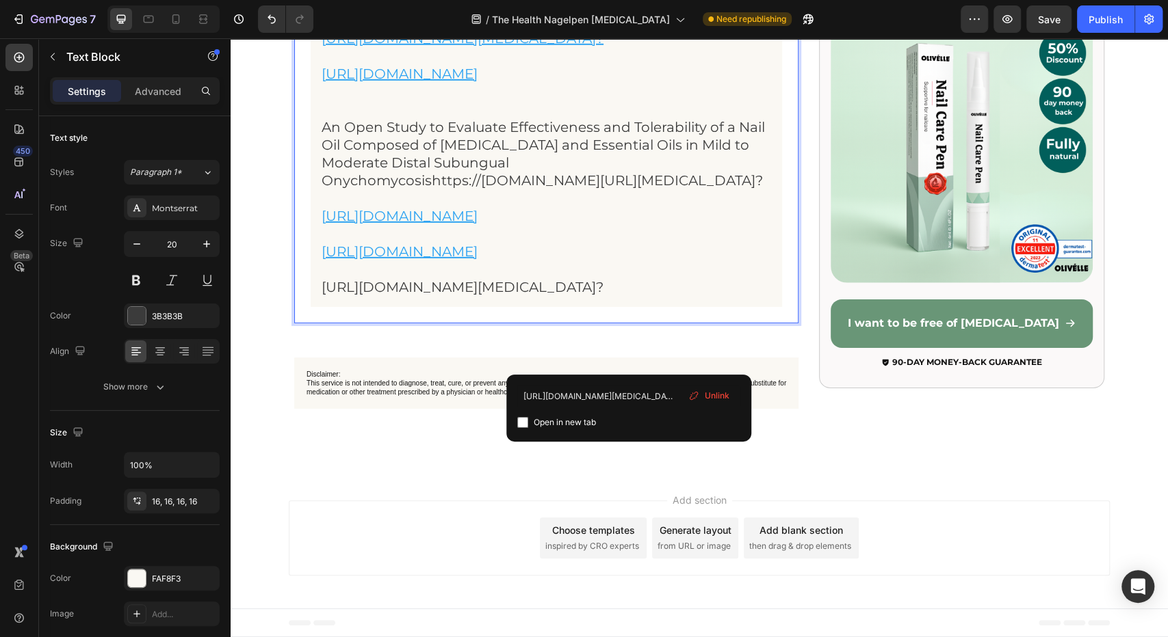
drag, startPoint x: 630, startPoint y: 360, endPoint x: 453, endPoint y: 358, distance: 176.5
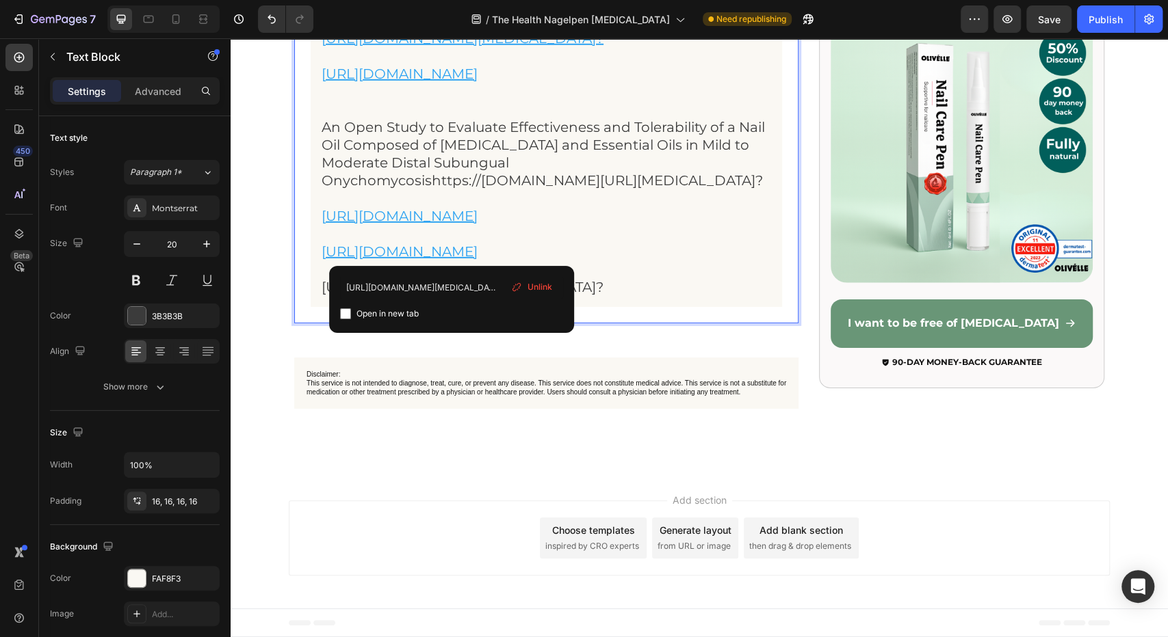
scroll to position [14353, 0]
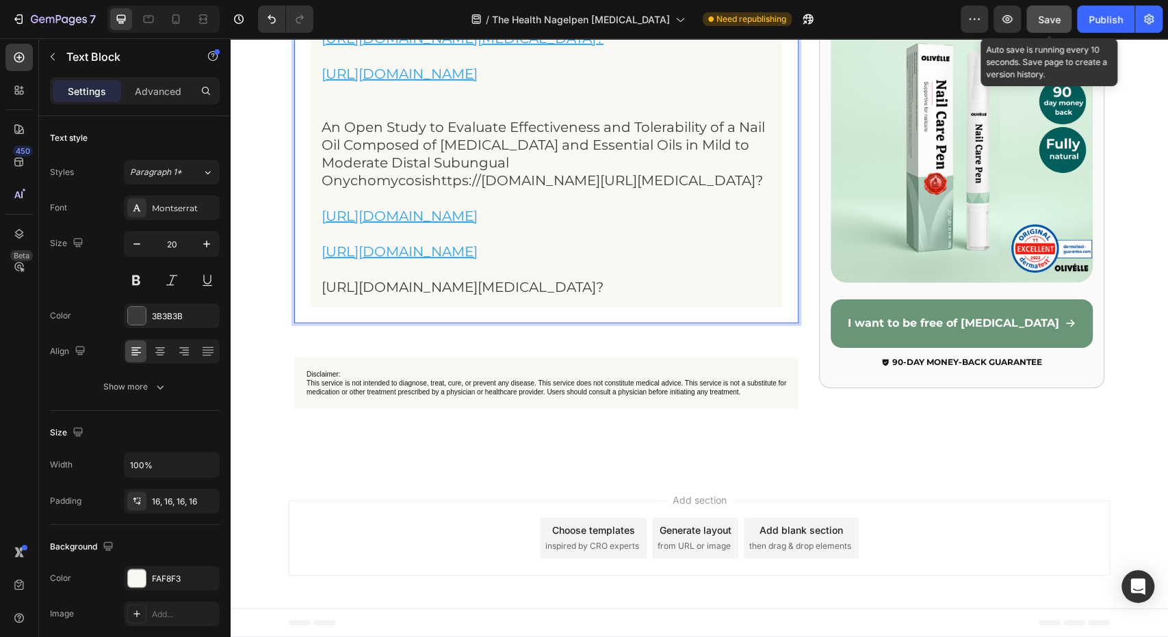
click at [1027, 12] on button "Save" at bounding box center [1048, 18] width 45 height 27
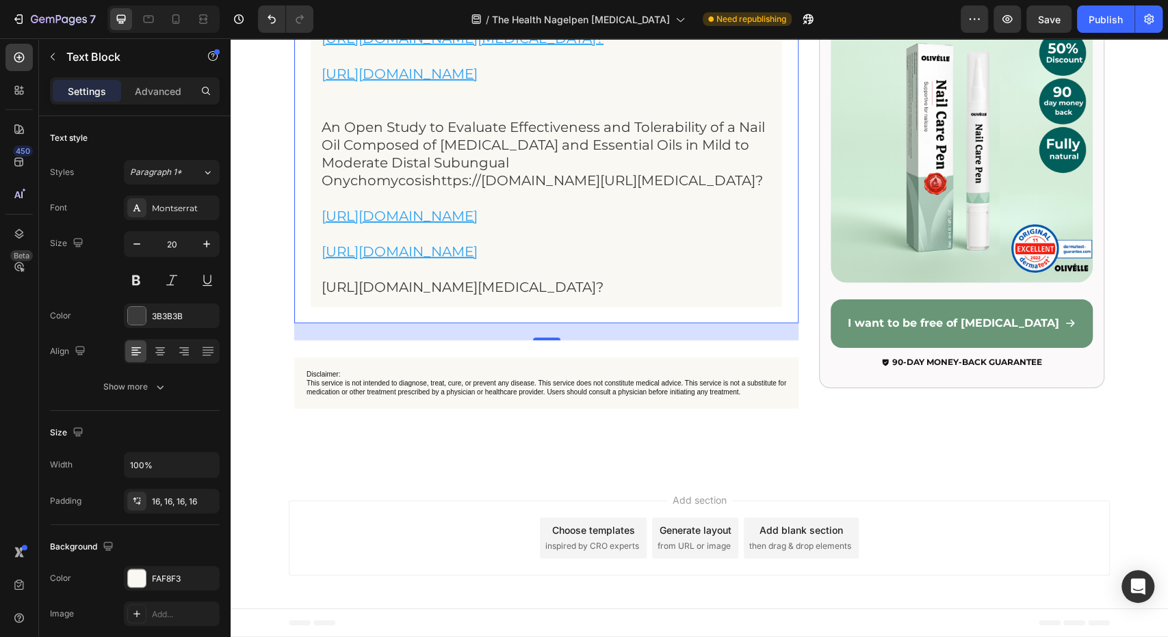
scroll to position [13509, 0]
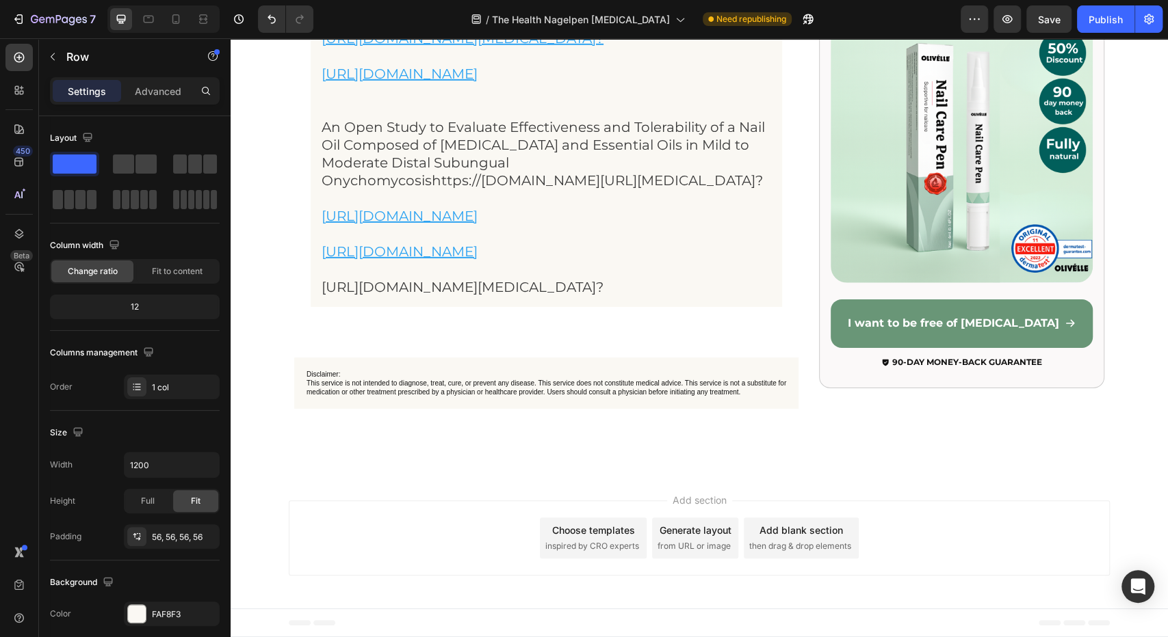
scroll to position [13329, 0]
